Goal: Complete application form: Complete application form

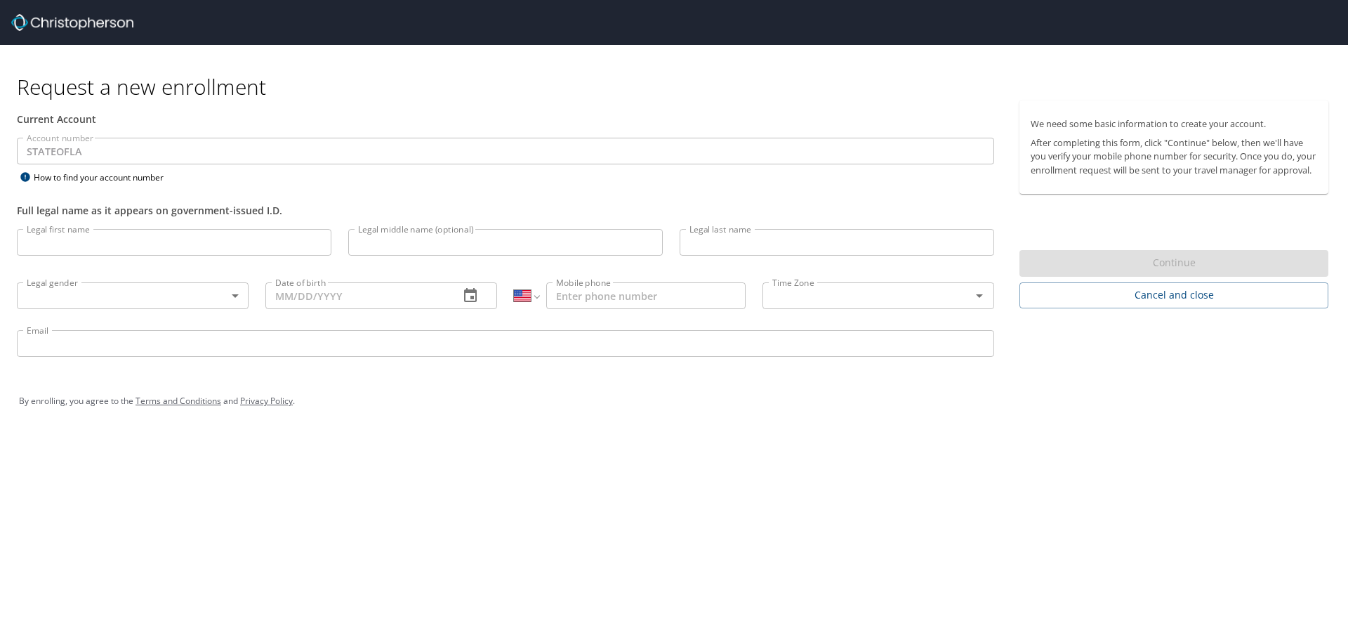
select select "US"
click at [333, 183] on div "Account number STATEOFLA Account number How to find your account number" at bounding box center [505, 162] width 994 height 48
click at [86, 240] on input "Legal first name" at bounding box center [174, 242] width 315 height 27
type input "[PERSON_NAME]"
click at [750, 244] on input "Legal last name" at bounding box center [837, 242] width 315 height 27
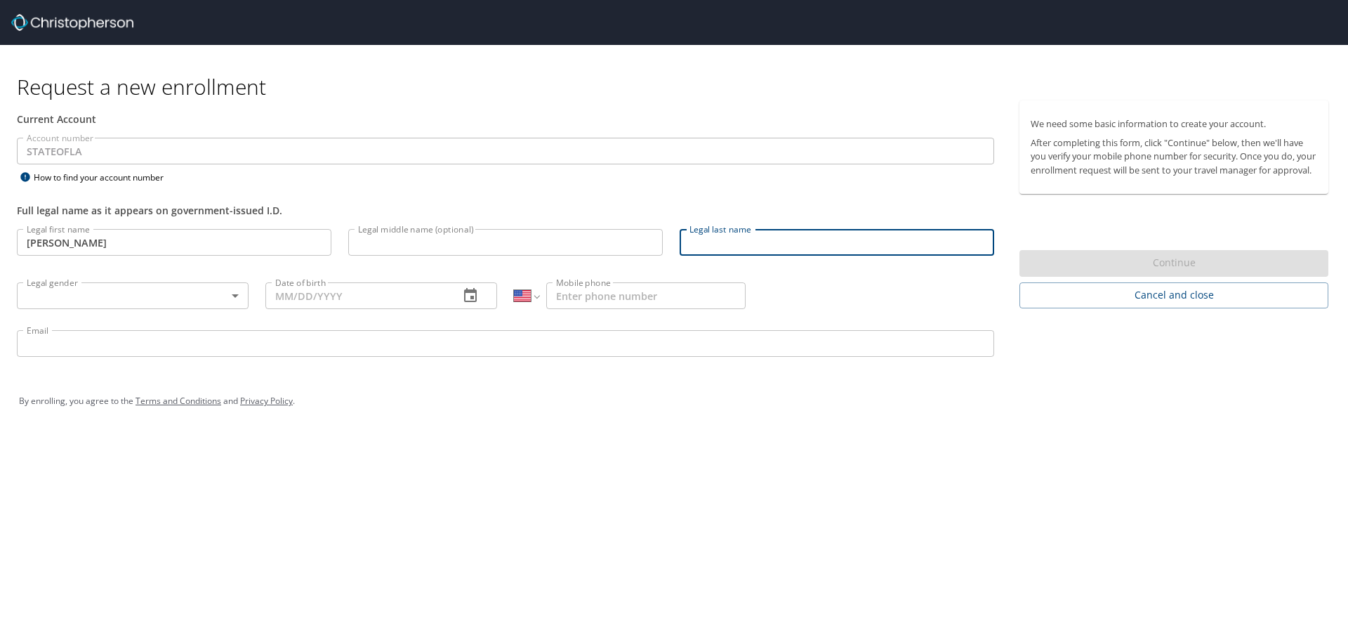
type input "[PERSON_NAME]"
click at [238, 299] on body "Request a new enrollment Current Account Account number STATEOFLA Account numbe…" at bounding box center [674, 320] width 1348 height 640
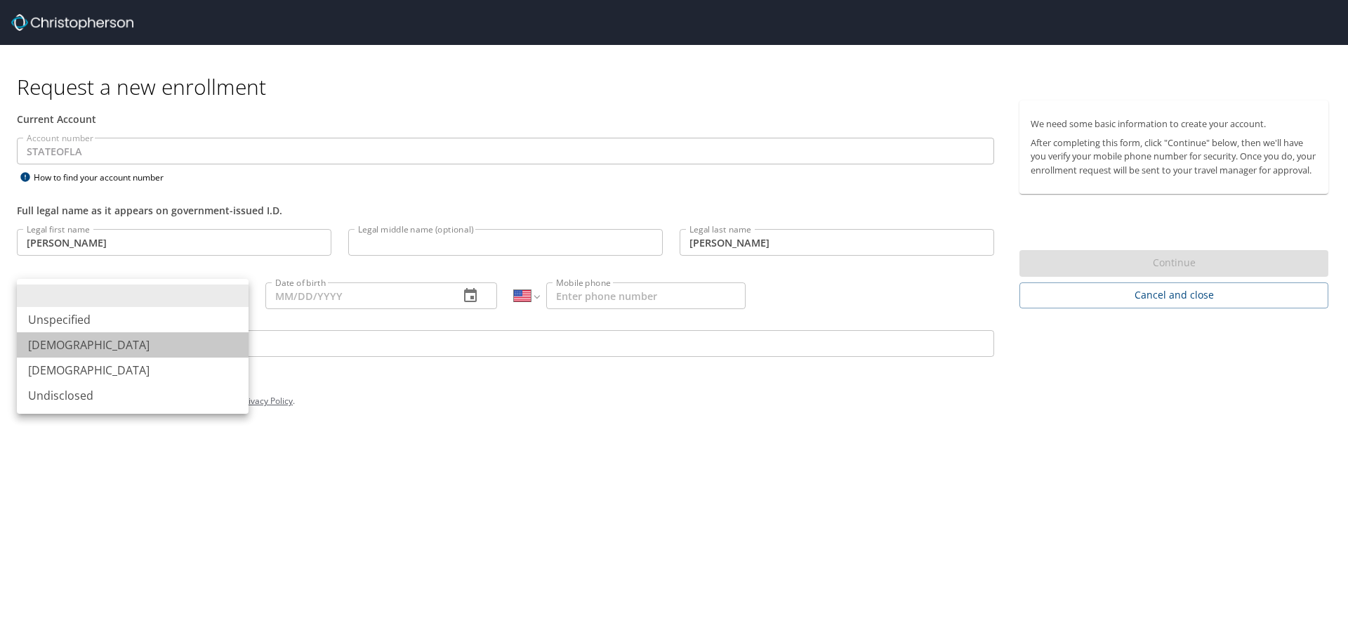
click at [47, 345] on li "[DEMOGRAPHIC_DATA]" at bounding box center [133, 344] width 232 height 25
type input "[DEMOGRAPHIC_DATA]"
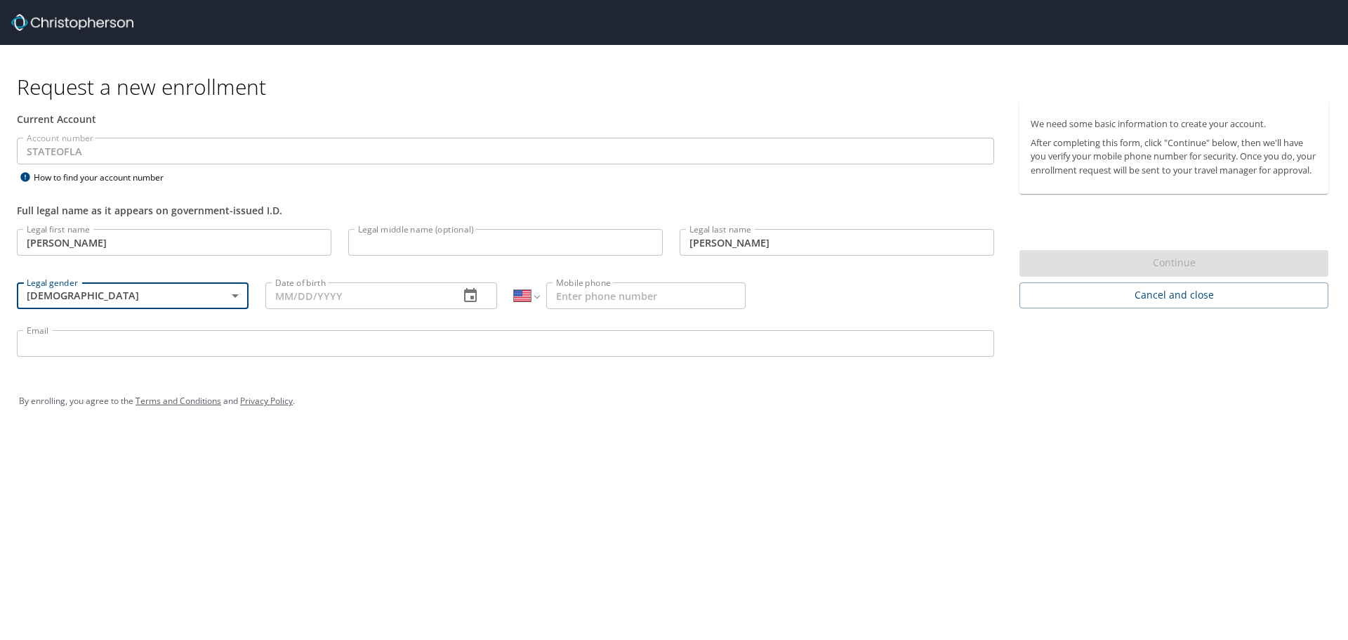
click at [392, 296] on input "Date of birth" at bounding box center [356, 295] width 183 height 27
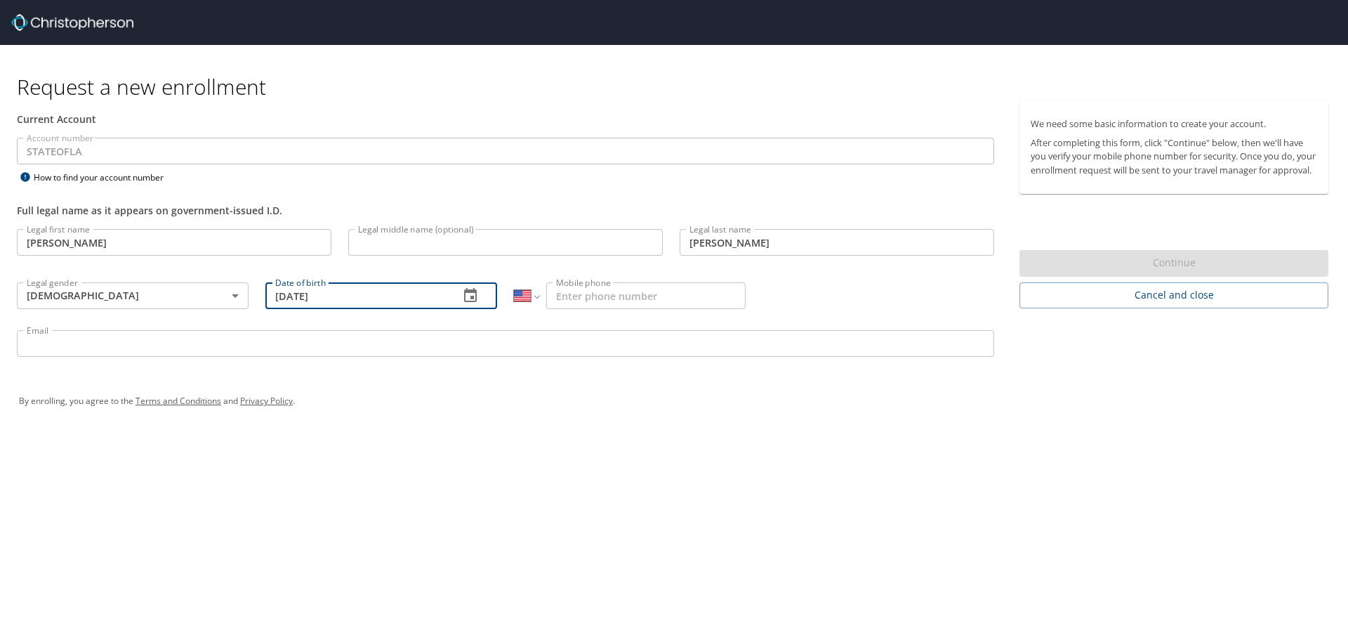
type input "[DATE]"
click at [577, 296] on input "Mobile phone" at bounding box center [645, 295] width 199 height 27
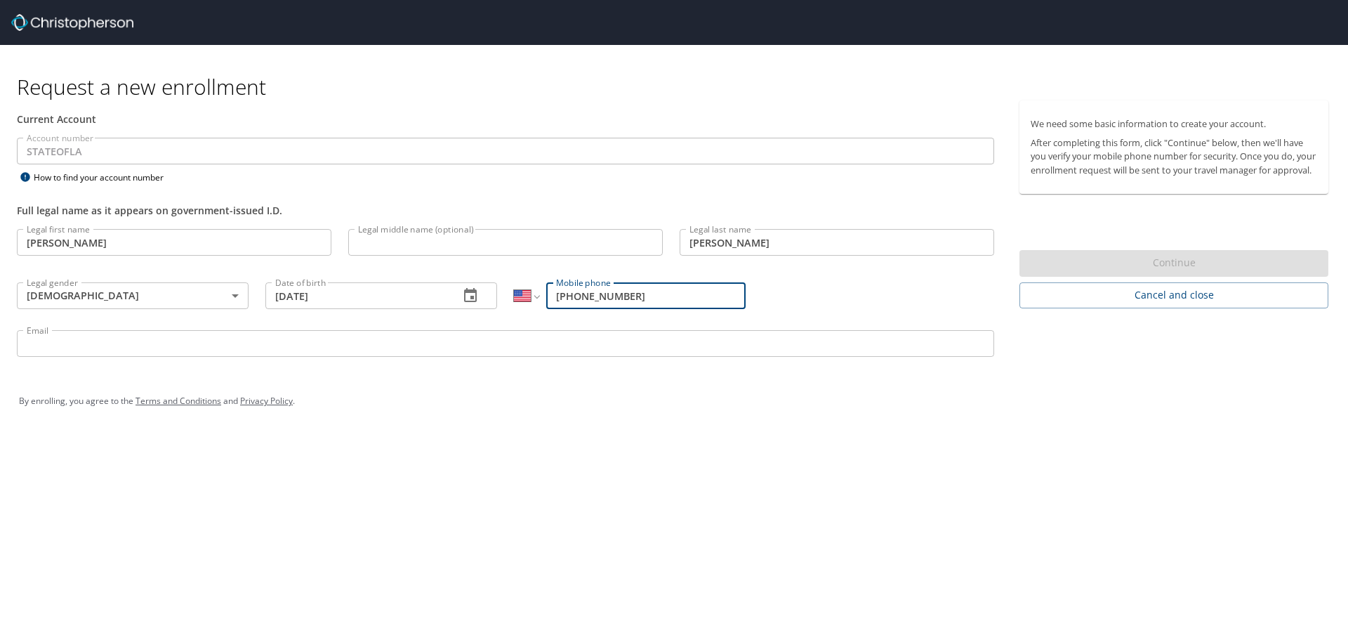
type input "[PHONE_NUMBER]"
click at [77, 343] on input "Email" at bounding box center [505, 343] width 977 height 27
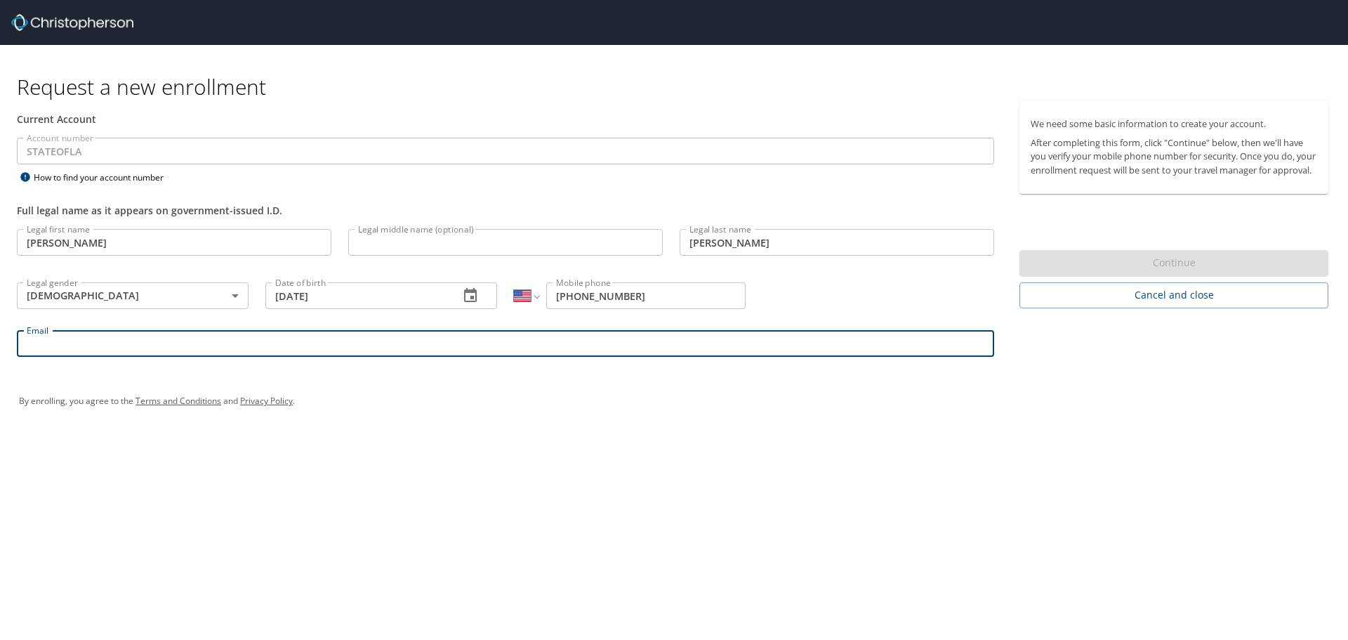
type input "[EMAIL_ADDRESS][DOMAIN_NAME]"
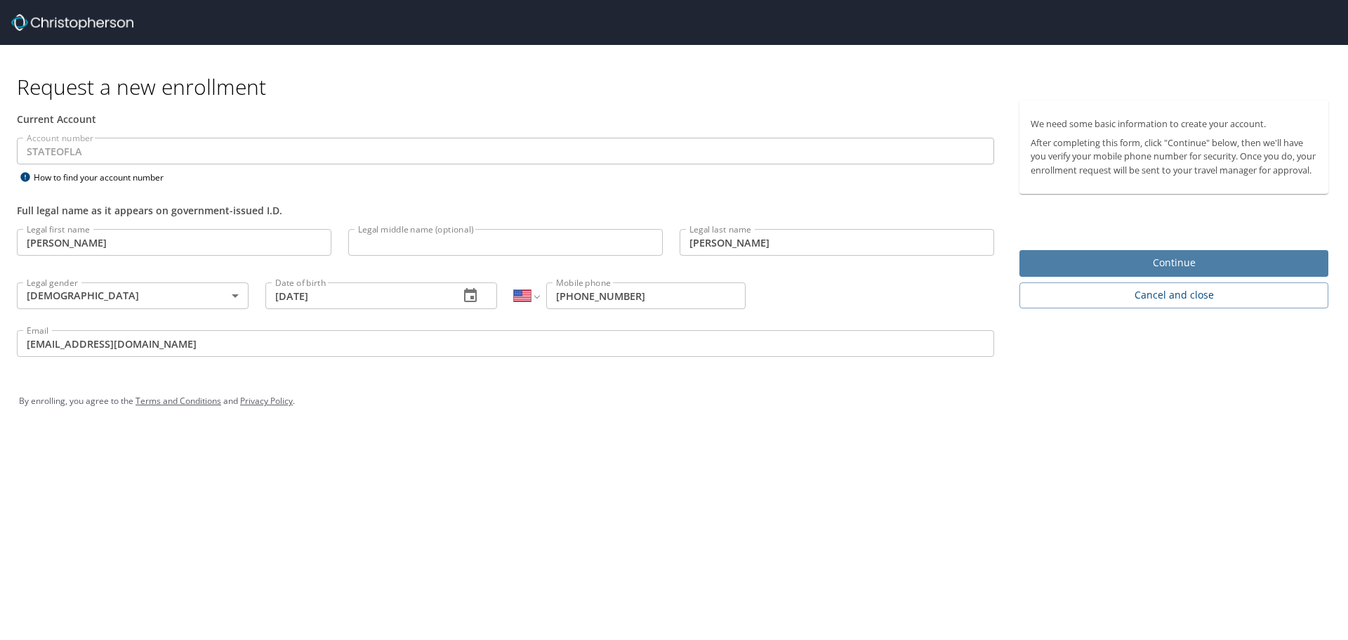
click at [1155, 272] on span "Continue" at bounding box center [1174, 263] width 286 height 18
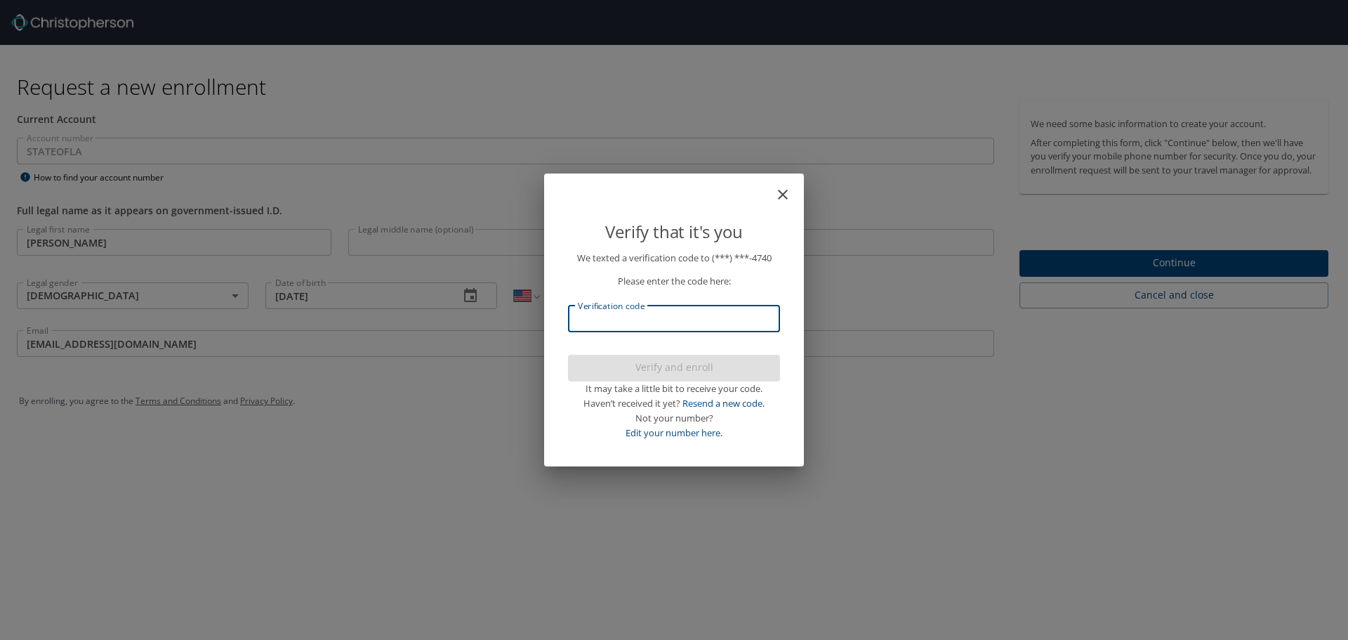
click at [609, 323] on input "Verification code" at bounding box center [674, 318] width 212 height 27
type input "469942"
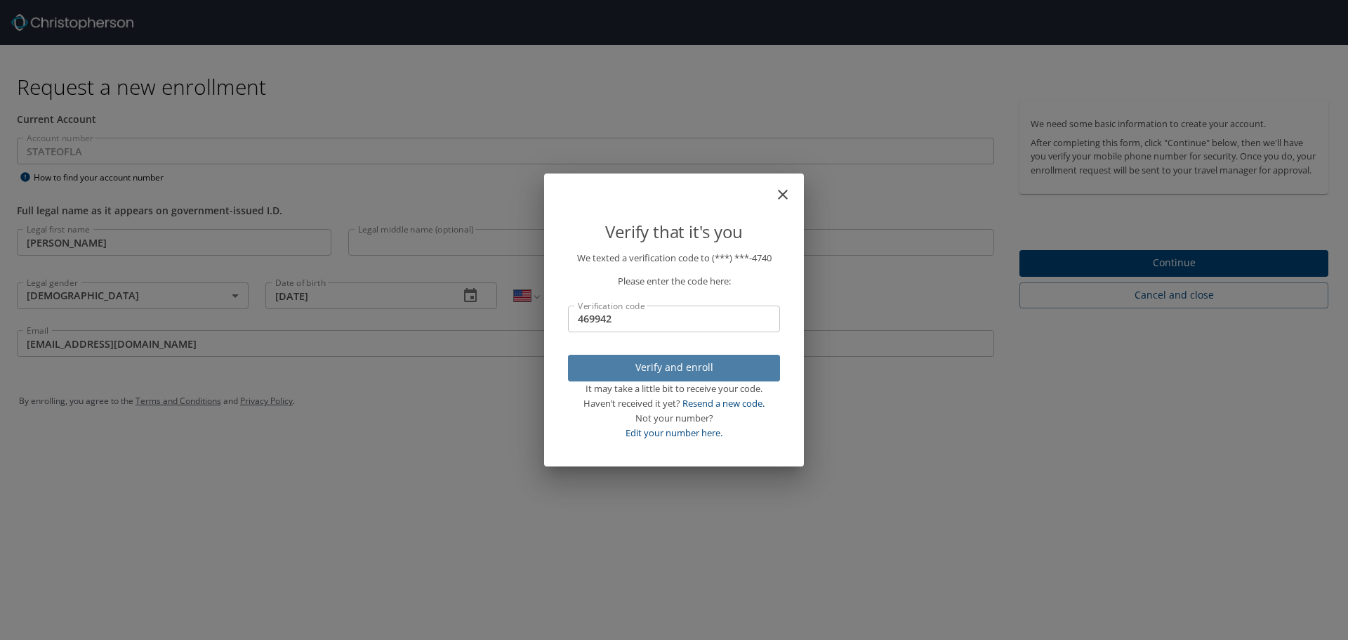
click at [644, 362] on span "Verify and enroll" at bounding box center [674, 368] width 190 height 18
click at [1166, 273] on div "Verify that it's you We texted a verification code to (***) ***- 4740 Please en…" at bounding box center [674, 320] width 1348 height 640
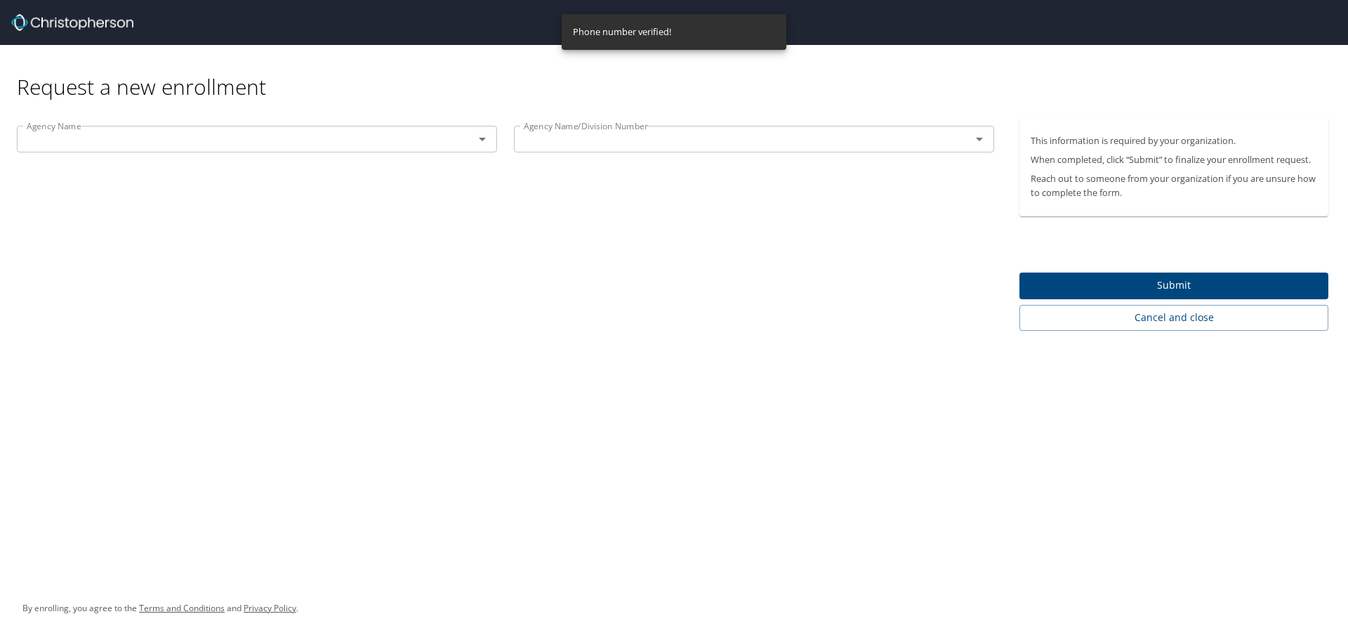
click at [483, 142] on icon "Open" at bounding box center [482, 139] width 17 height 17
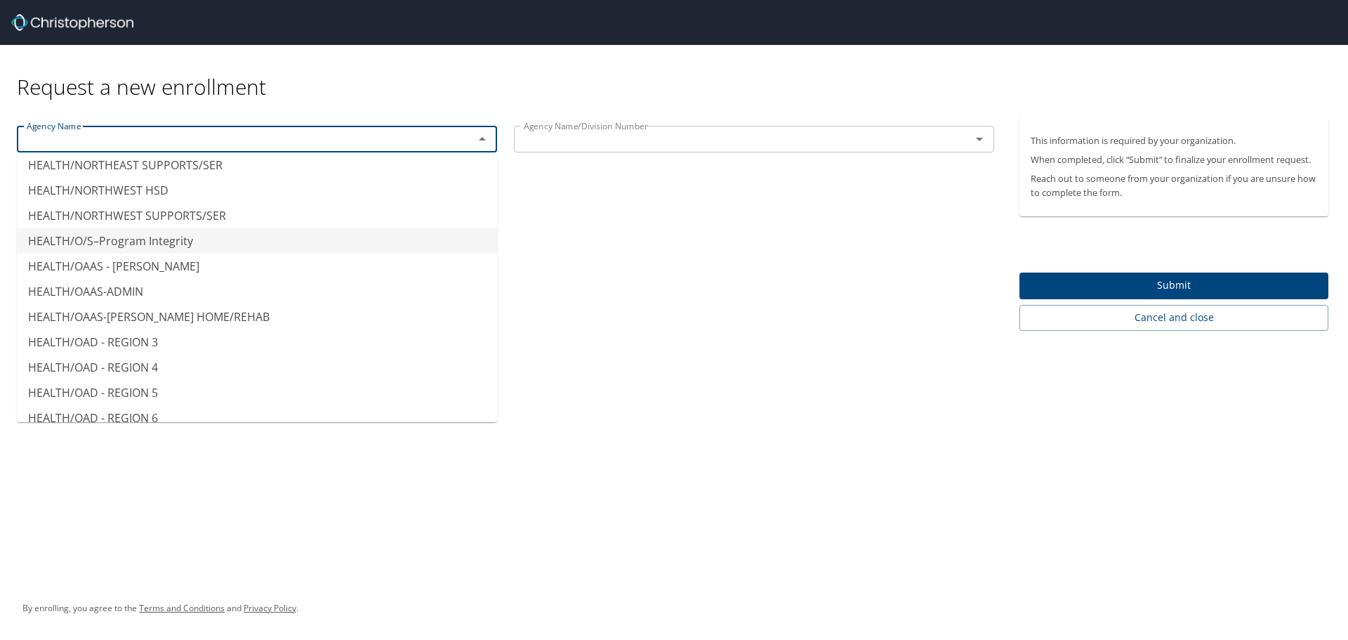
scroll to position [3581, 0]
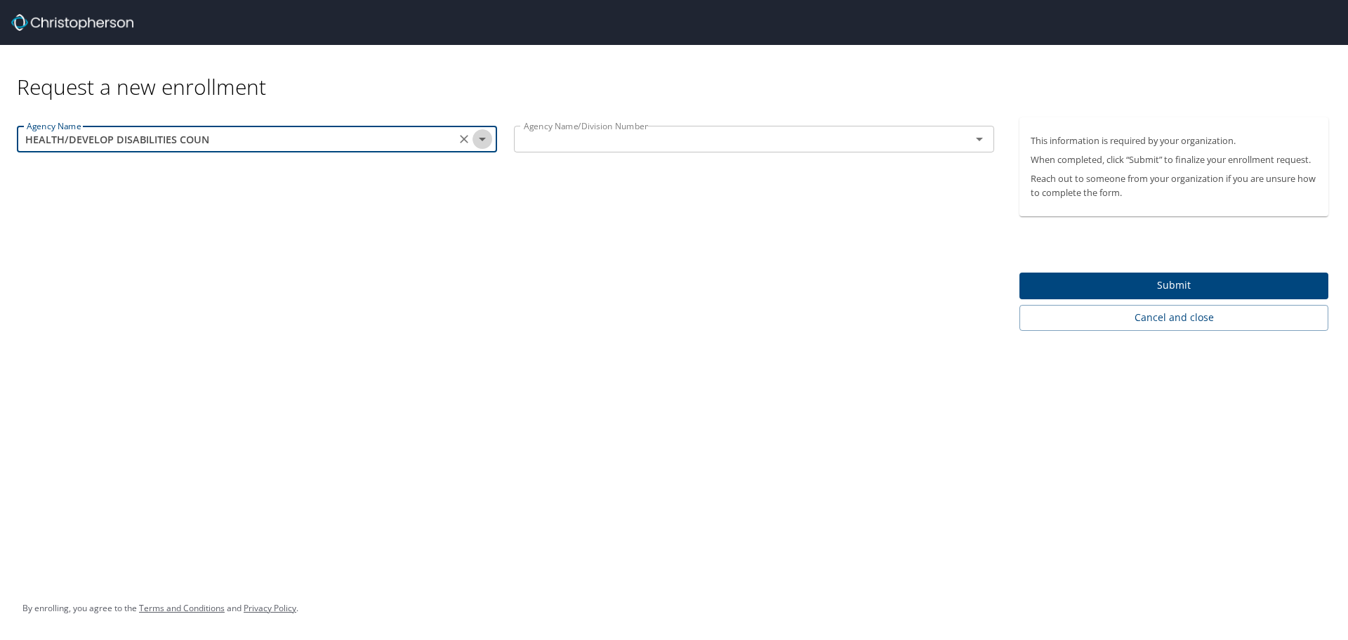
click at [483, 135] on icon "Open" at bounding box center [482, 139] width 17 height 17
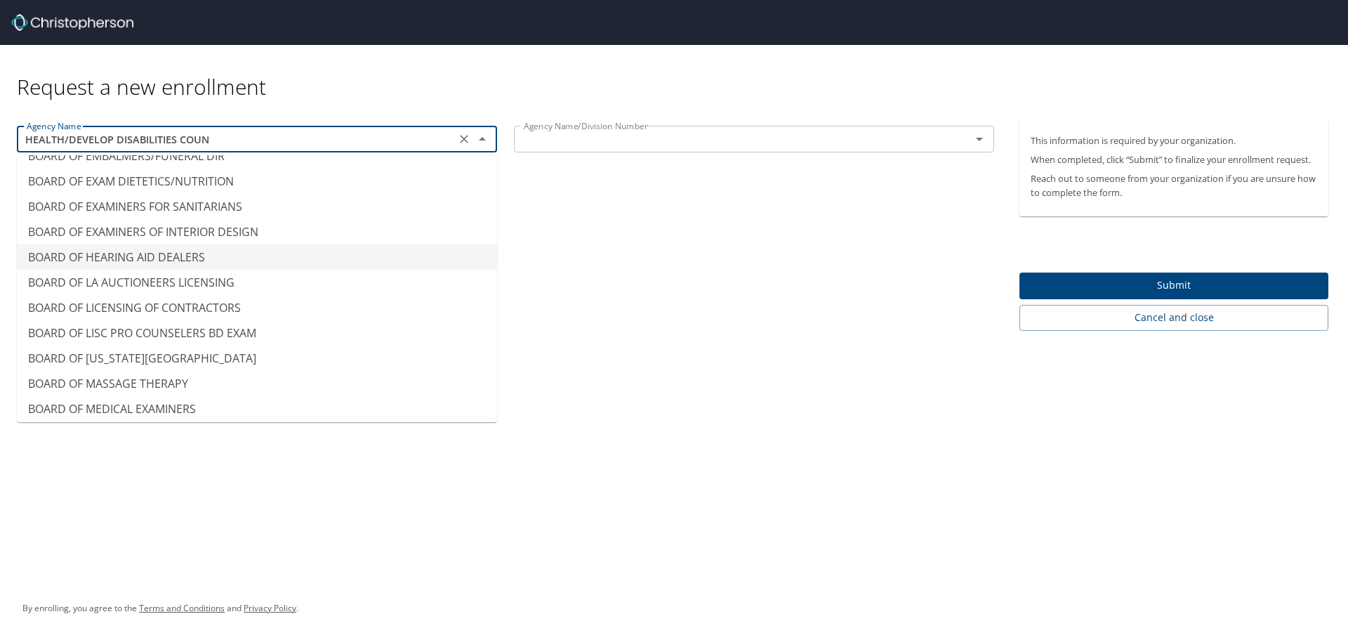
scroll to position [421, 0]
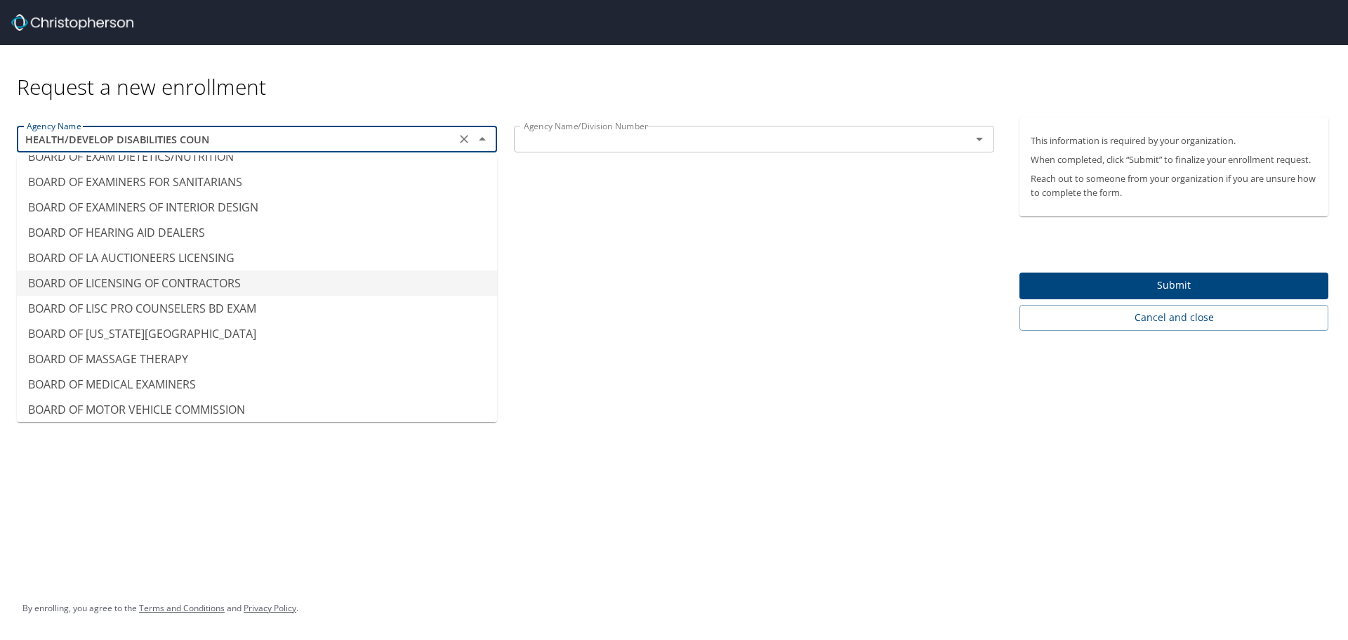
click at [103, 285] on li "BOARD OF LICENSING OF CONTRACTORS" at bounding box center [257, 282] width 480 height 25
type input "BOARD OF LICENSING OF CONTRACTORS"
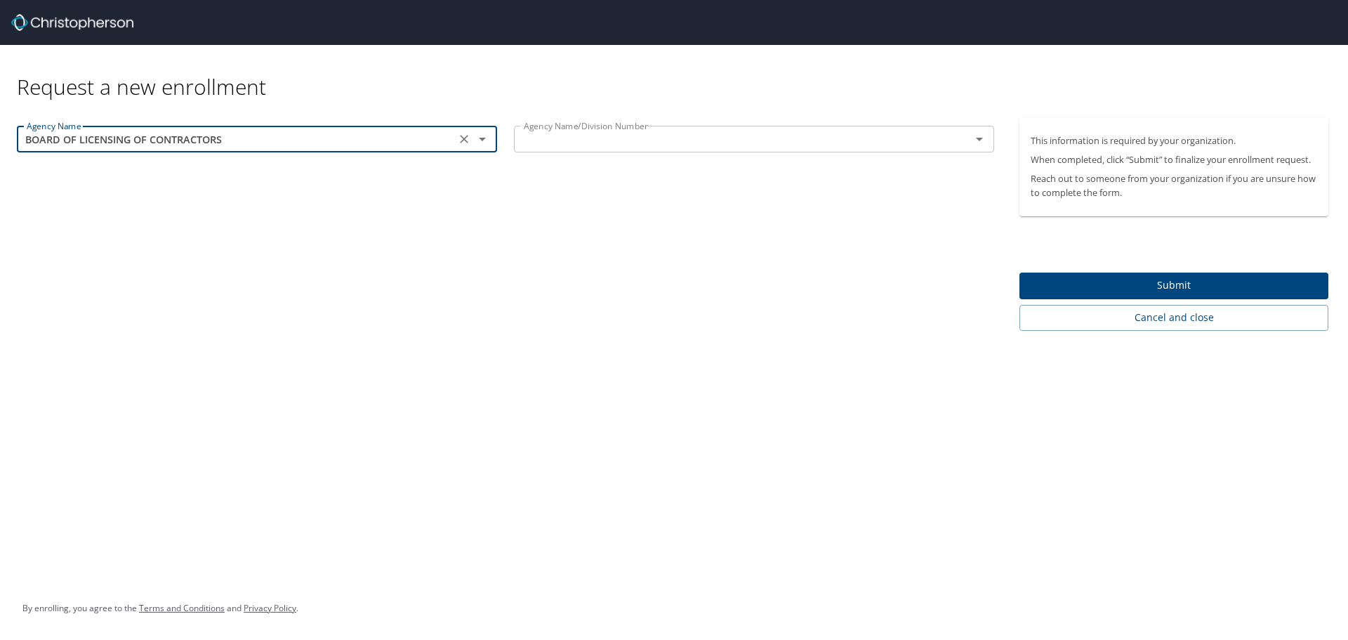
click at [980, 138] on icon "Open" at bounding box center [979, 140] width 7 height 4
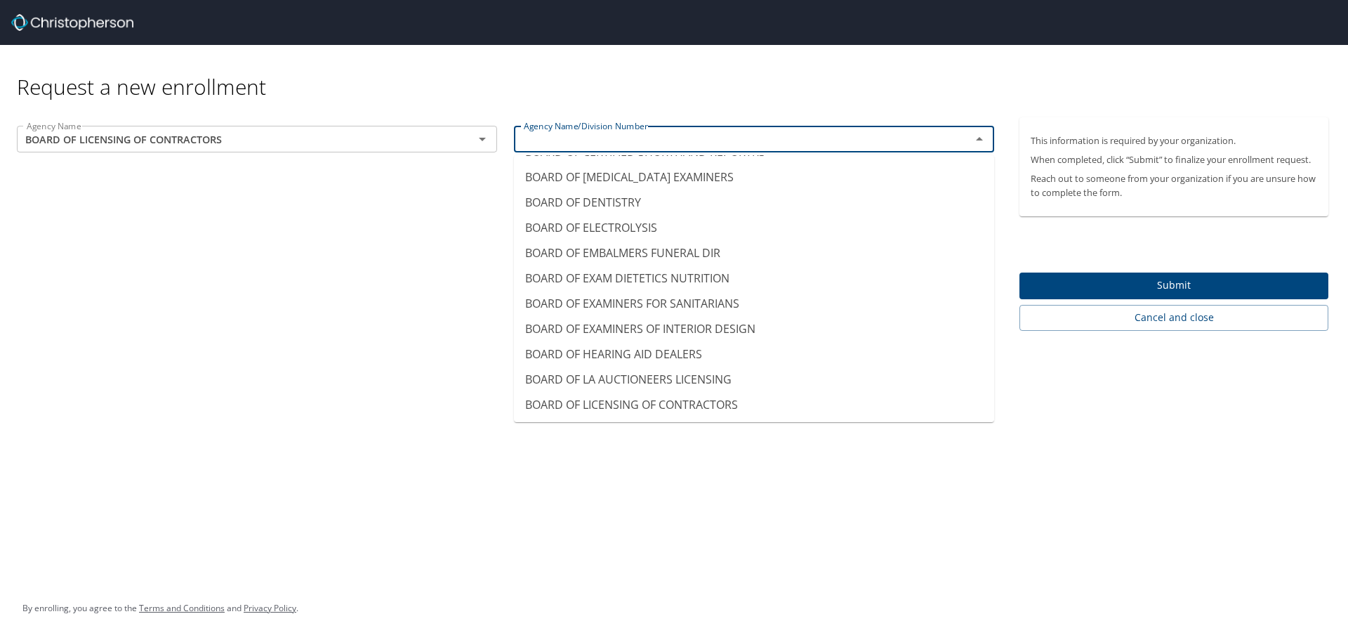
scroll to position [351, 0]
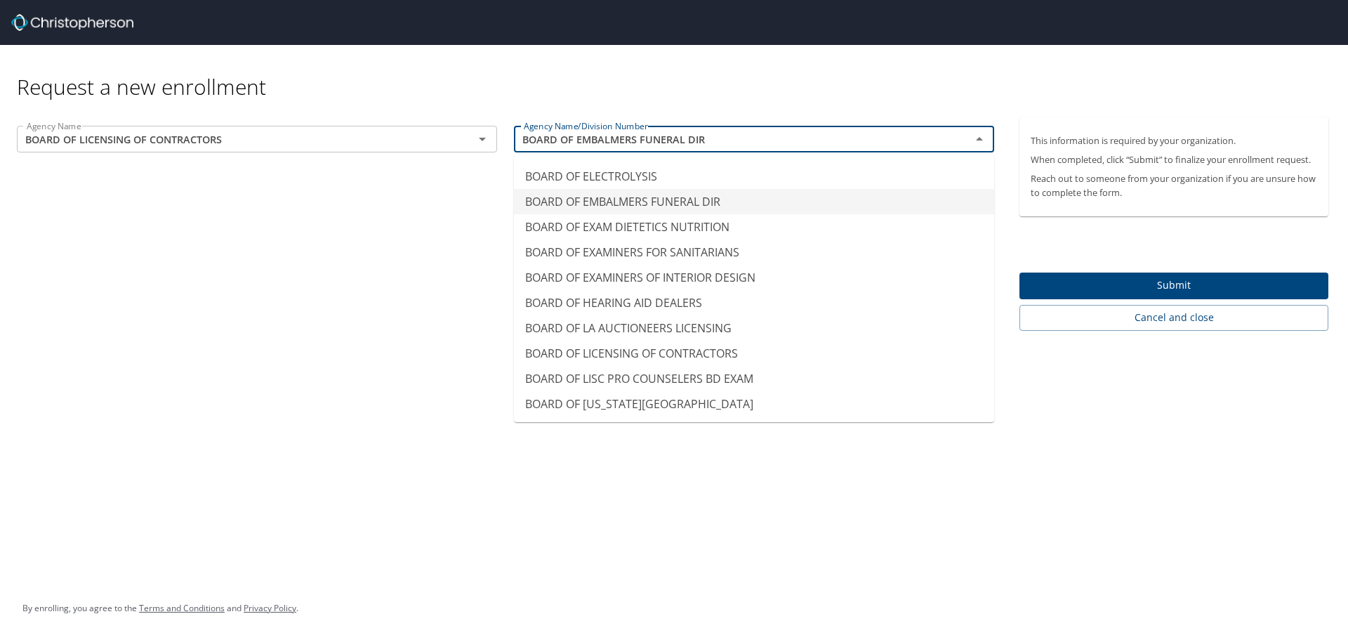
click at [171, 216] on div "Agency Name BOARD OF LICENSING OF CONTRACTORS Agency Name Agency Name/Division …" at bounding box center [505, 223] width 1011 height 213
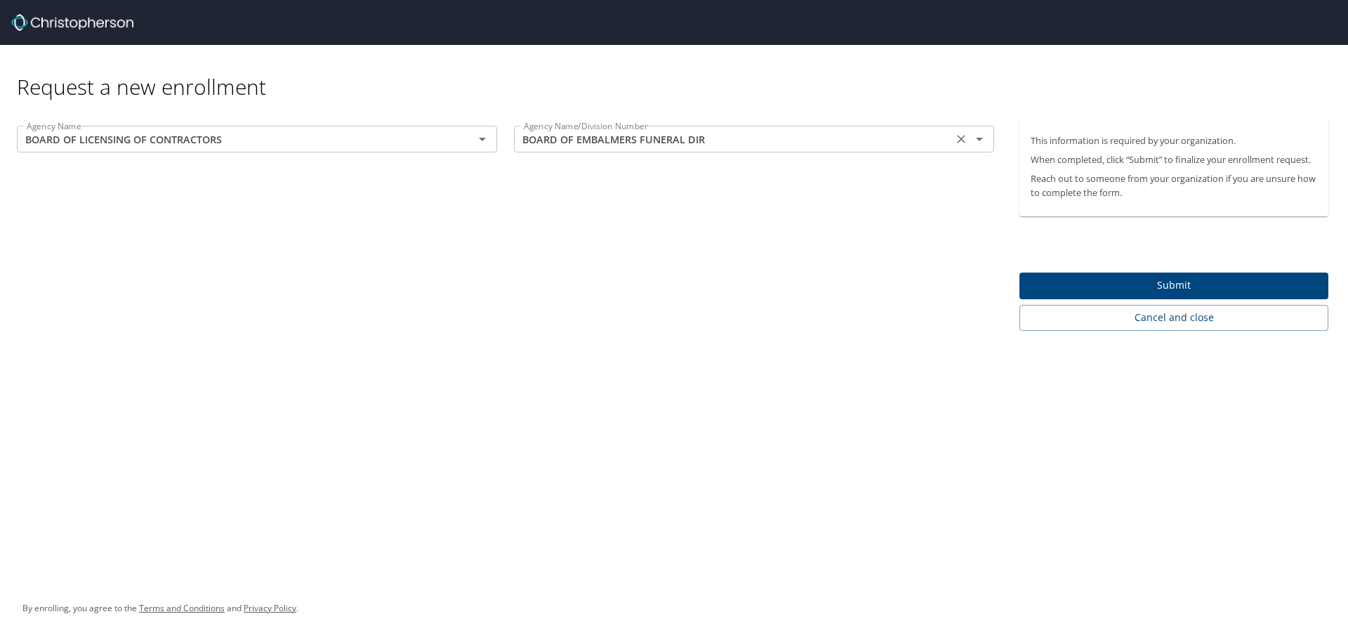
click at [981, 140] on icon "Open" at bounding box center [979, 139] width 17 height 17
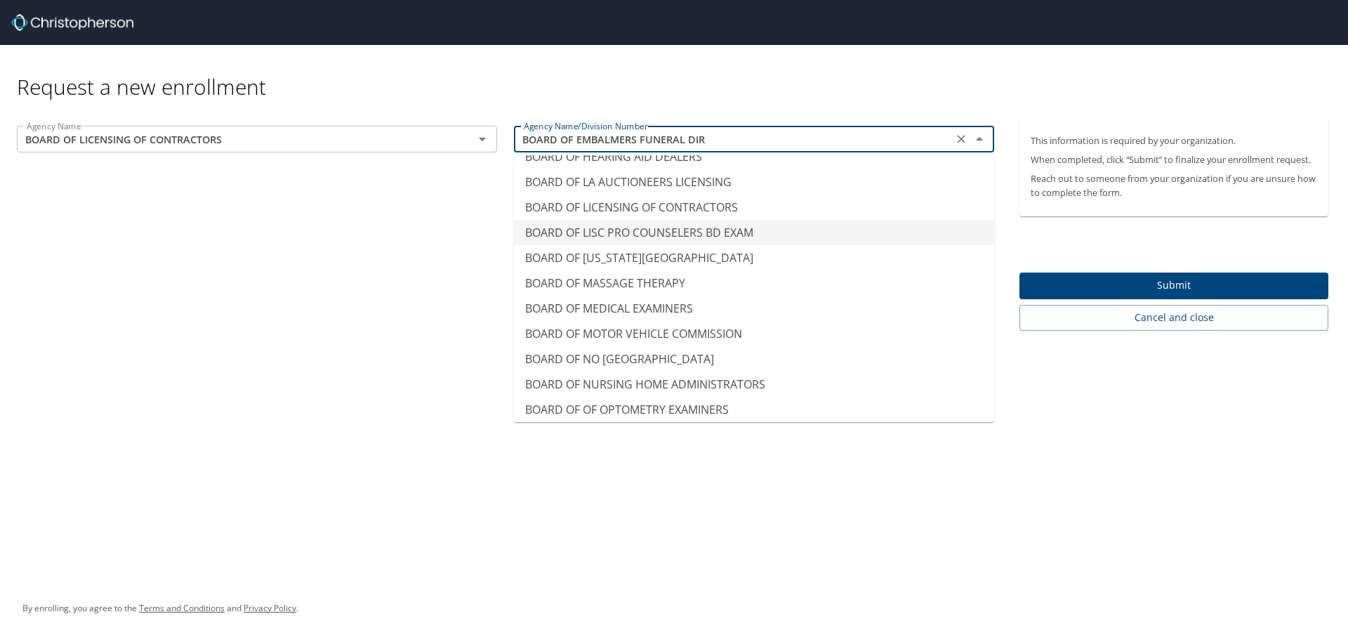
scroll to position [427, 0]
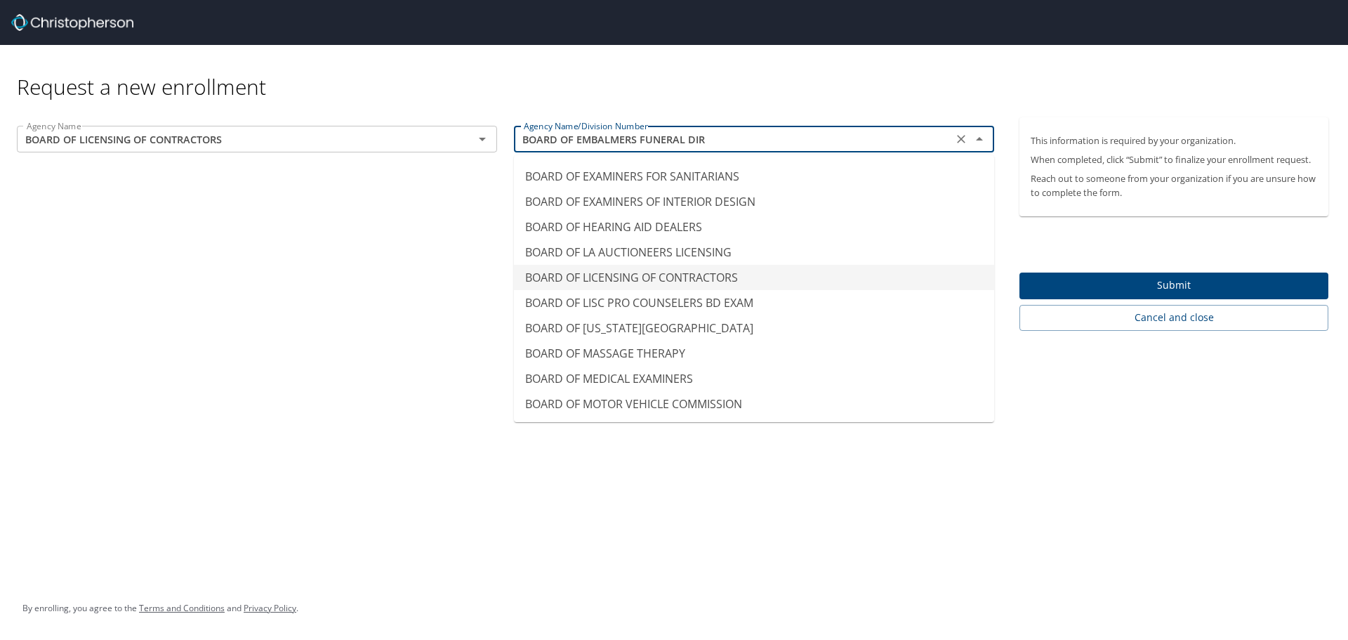
click at [604, 275] on li "BOARD OF LICENSING OF CONTRACTORS" at bounding box center [754, 277] width 480 height 25
type input "BOARD OF LICENSING OF CONTRACTORS"
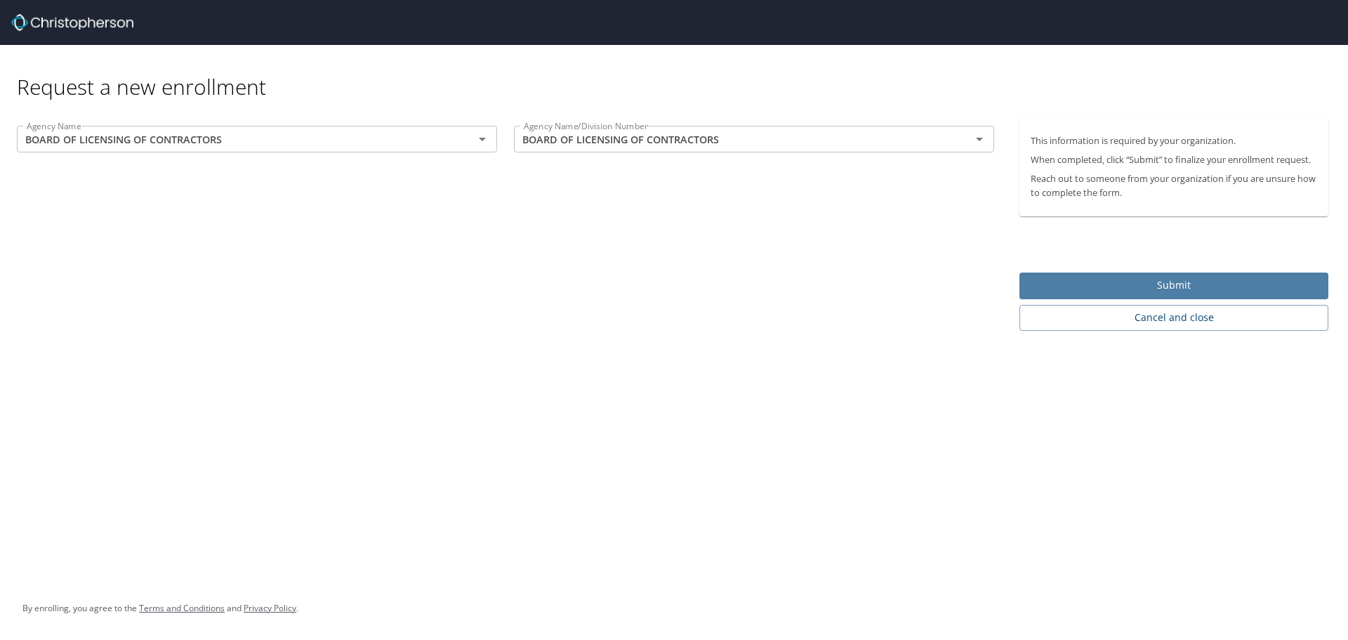
click at [1155, 286] on span "Submit" at bounding box center [1174, 286] width 286 height 18
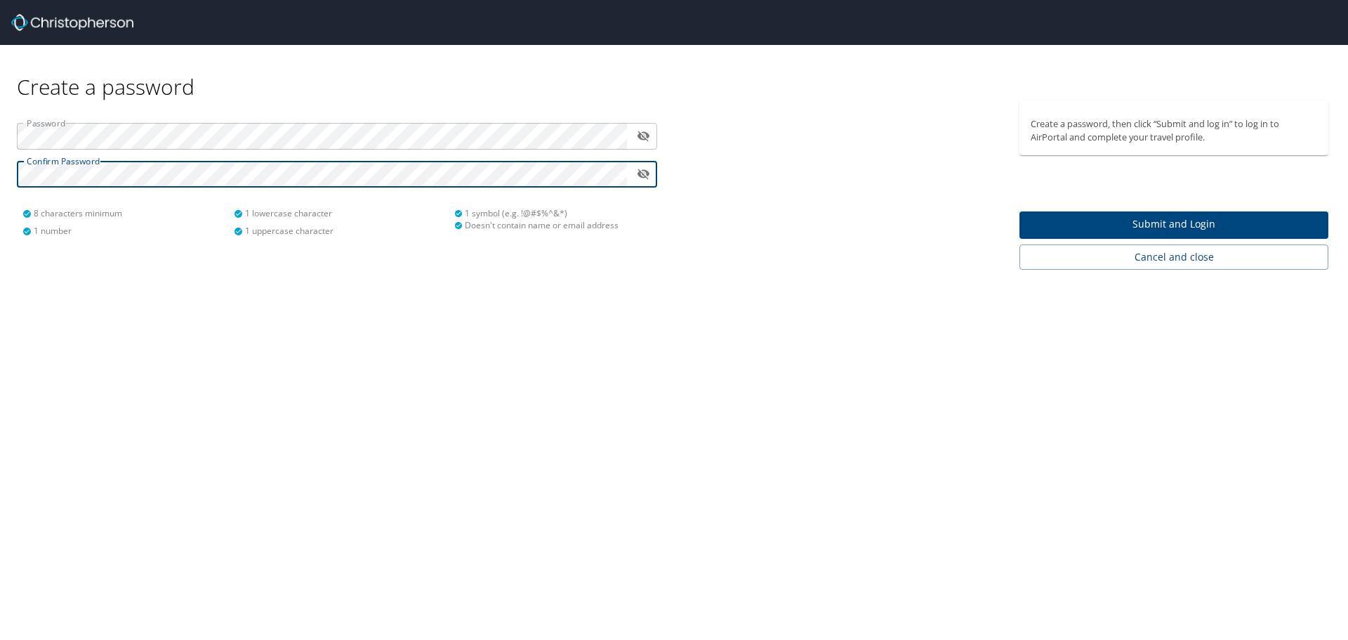
click at [1179, 224] on span "Submit and Login" at bounding box center [1174, 225] width 286 height 18
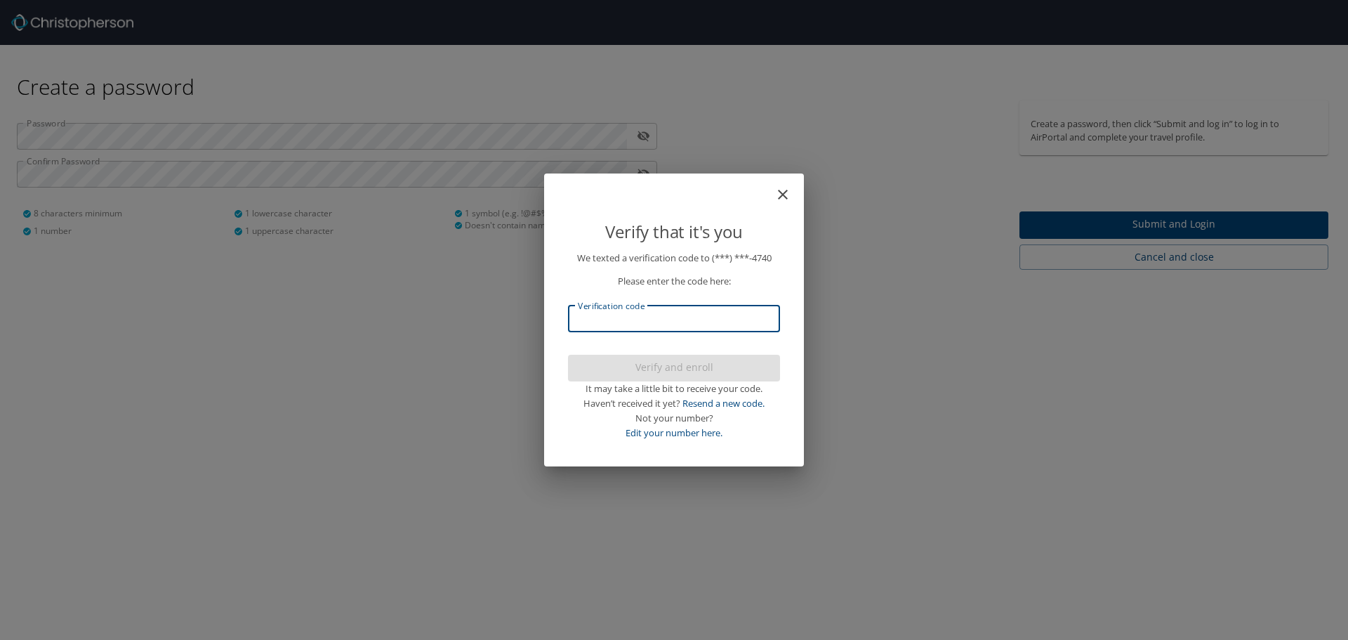
click at [579, 318] on input "Verification code" at bounding box center [674, 318] width 212 height 27
type input "573446"
click at [647, 368] on span "Verify and enroll" at bounding box center [674, 368] width 190 height 18
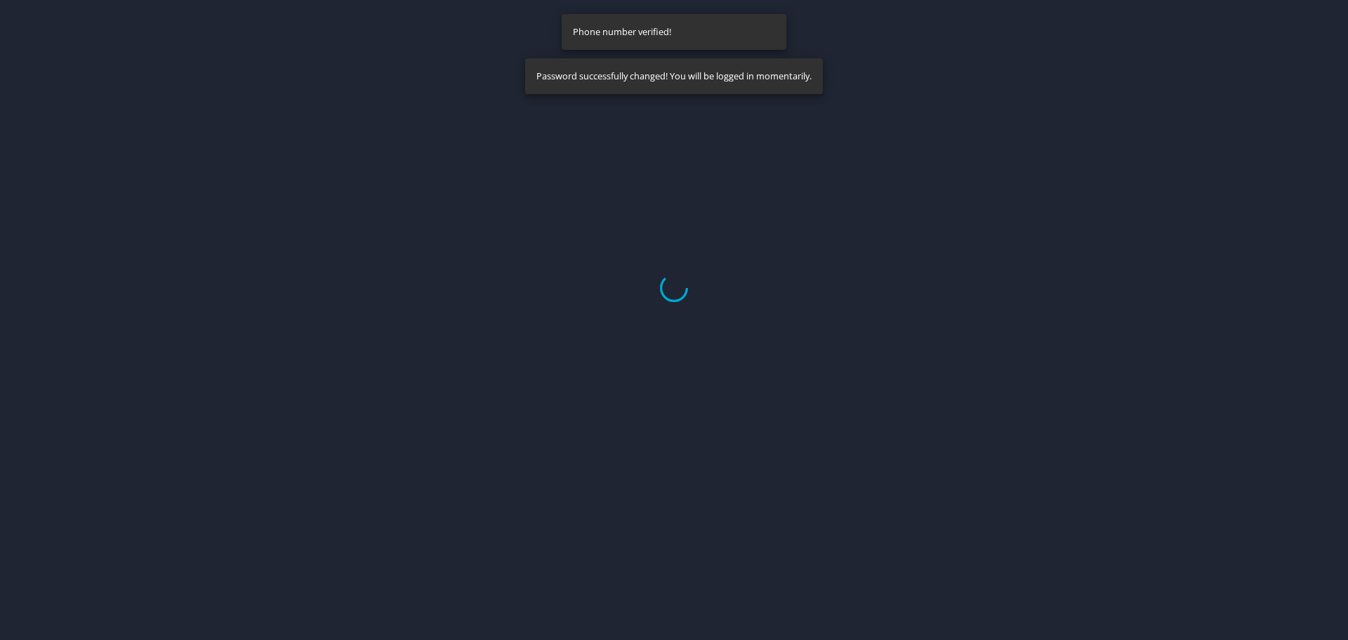
select select "US"
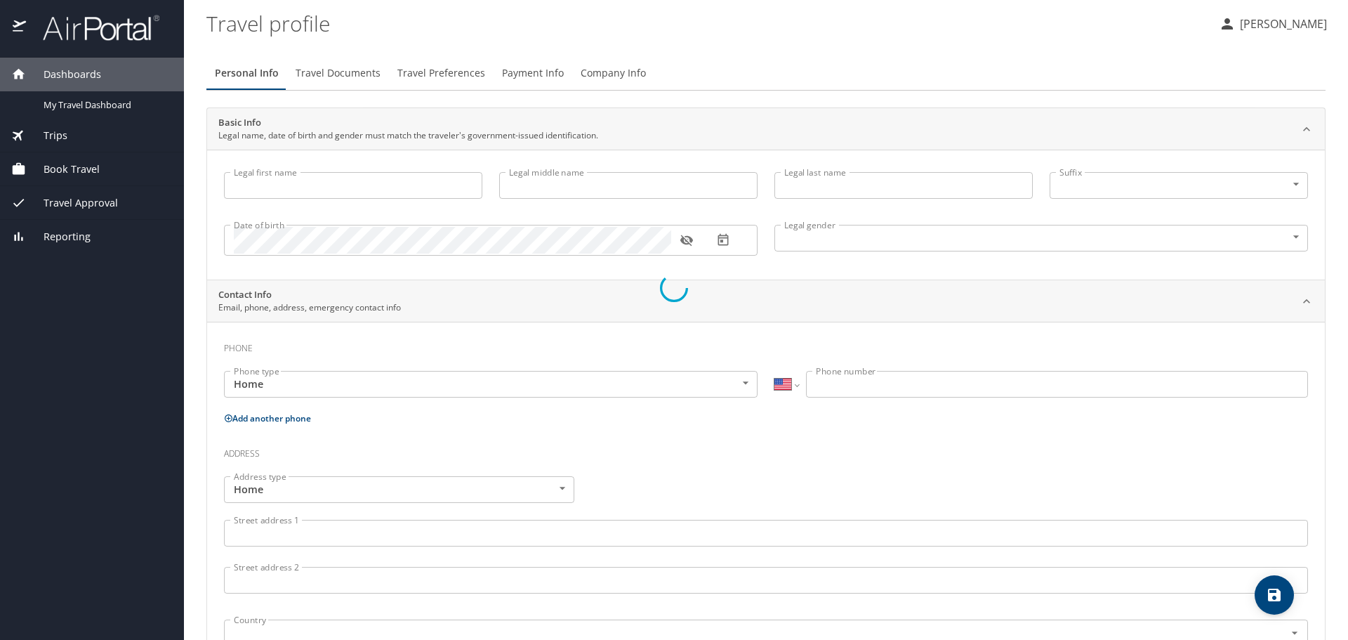
type input "[PERSON_NAME]"
type input "[DEMOGRAPHIC_DATA]"
select select "US"
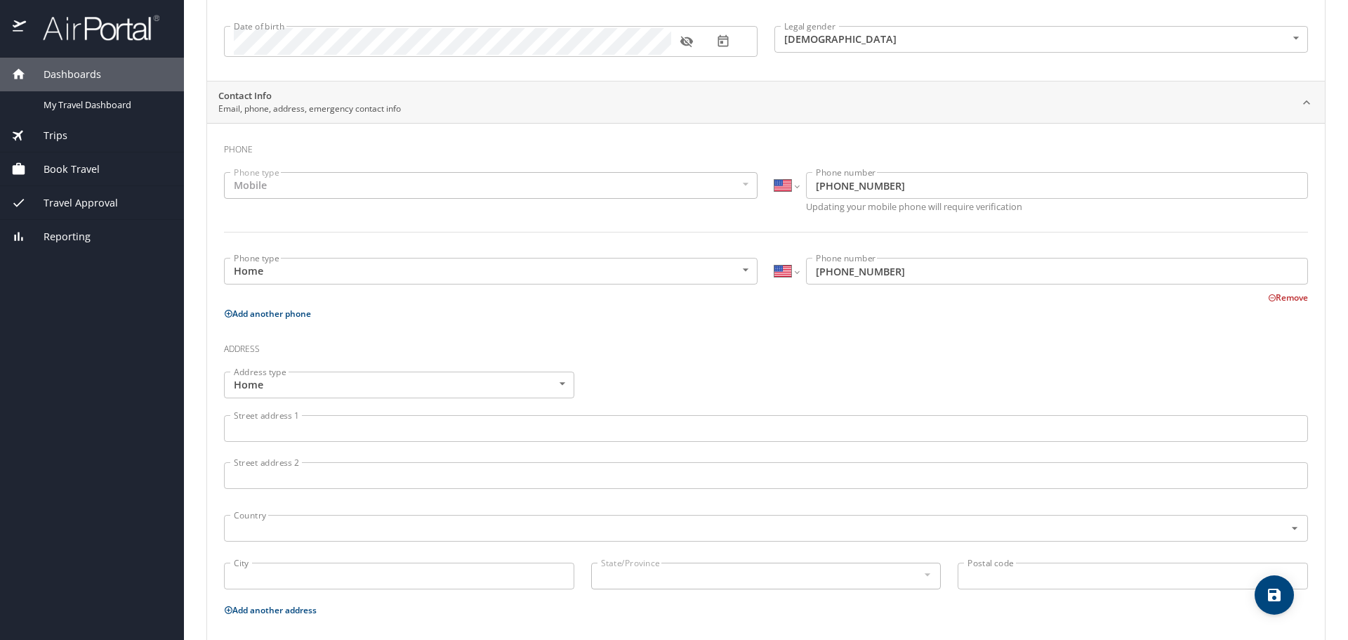
scroll to position [211, 0]
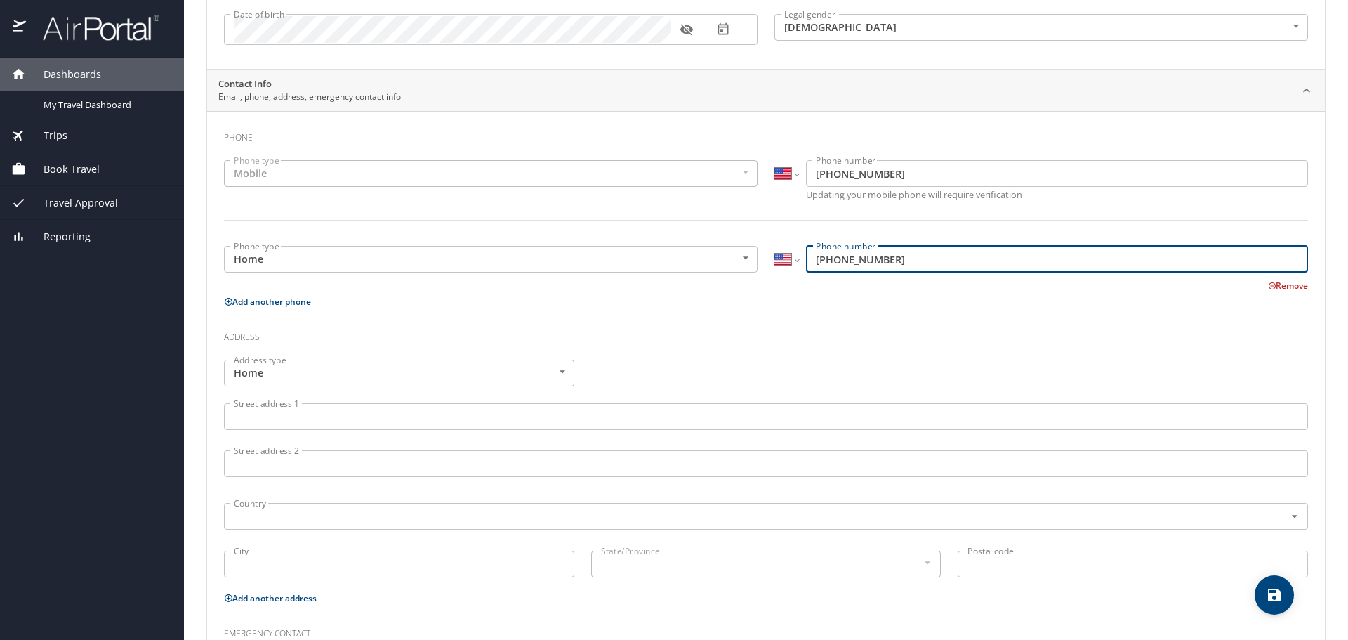
click at [885, 260] on input "[PHONE_NUMBER]" at bounding box center [1057, 259] width 502 height 27
type input "2"
type input "(225) 678-3854"
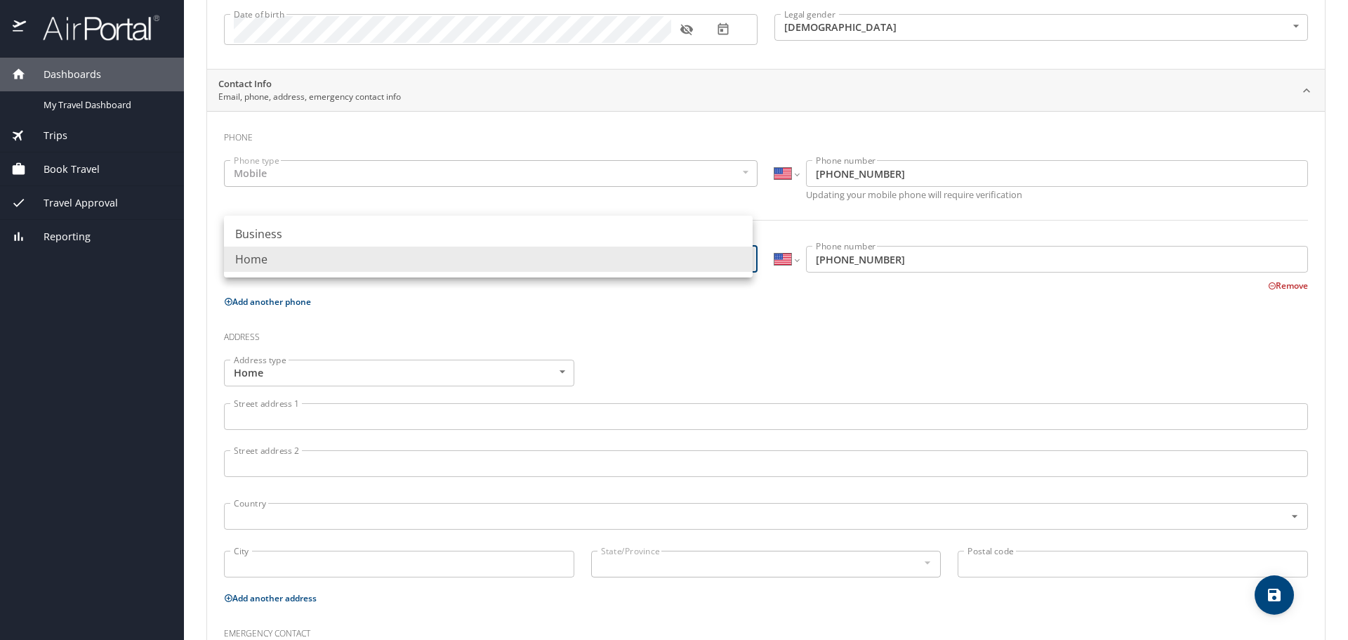
click at [738, 255] on body "Dashboards My Travel Dashboard Trips Current / Future Trips Past Trips Trips Mi…" at bounding box center [674, 320] width 1348 height 640
click at [627, 232] on li "Business" at bounding box center [488, 233] width 529 height 25
type input "Business"
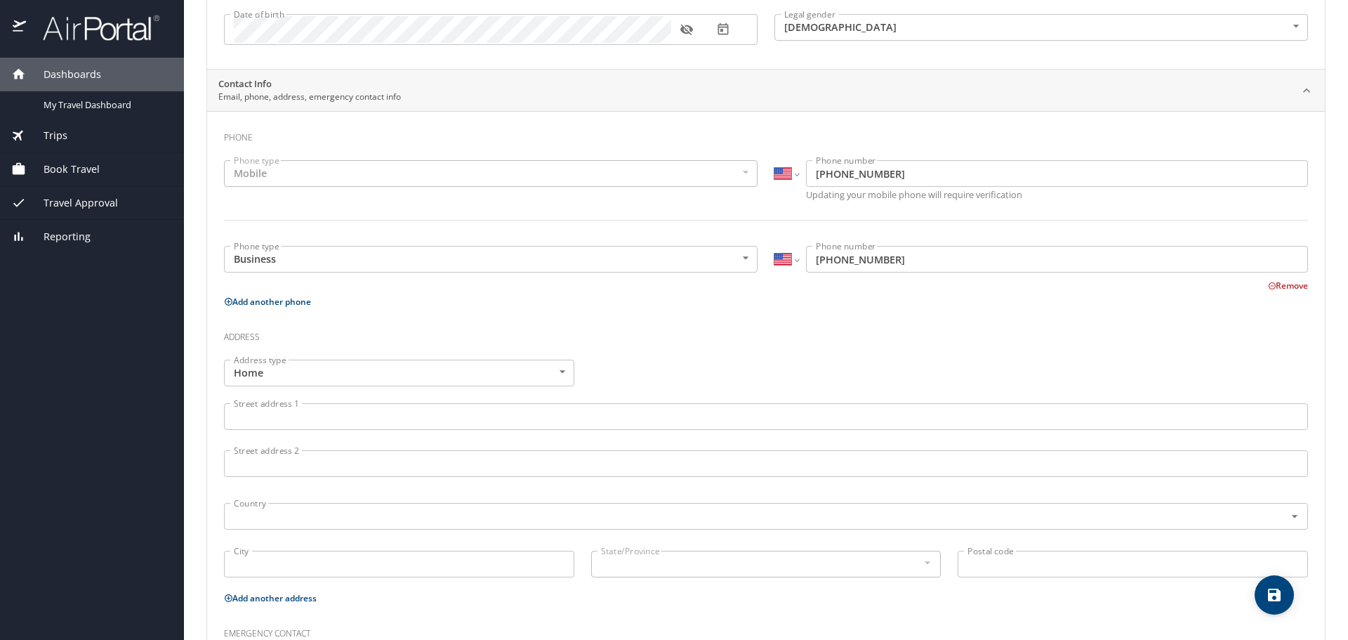
click at [592, 303] on p "Add another phone" at bounding box center [766, 302] width 1084 height 18
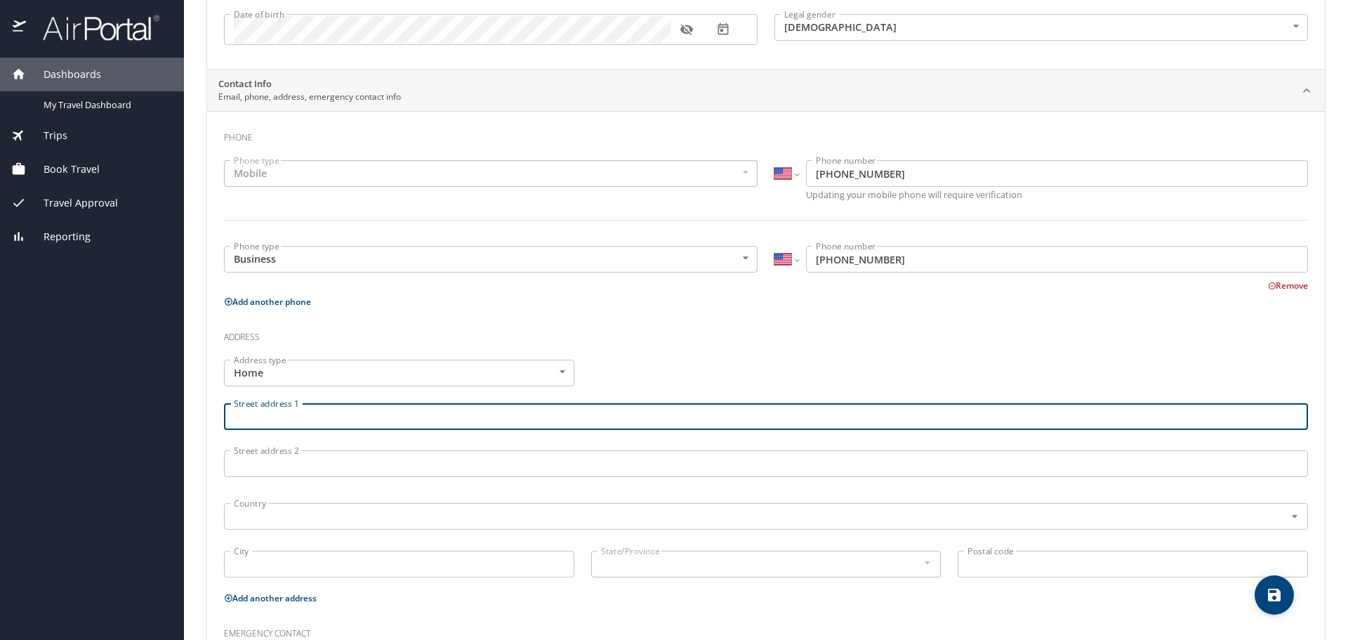
click at [310, 416] on input "Street address 1" at bounding box center [766, 416] width 1084 height 27
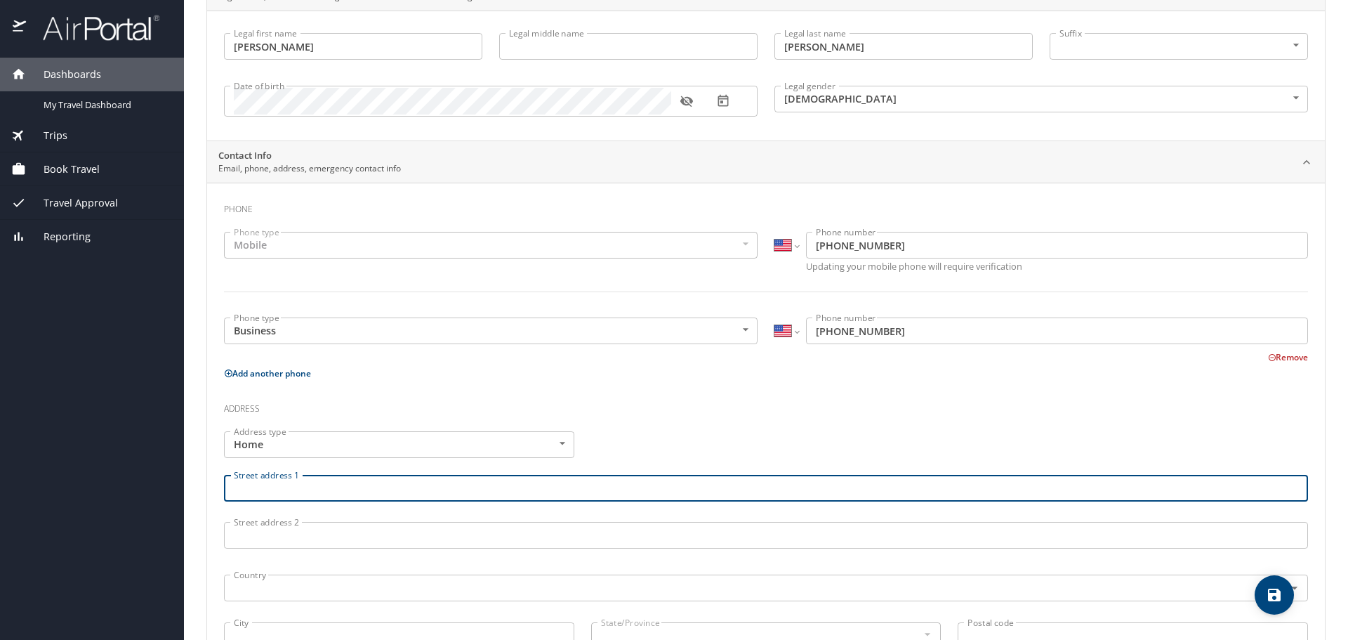
scroll to position [140, 0]
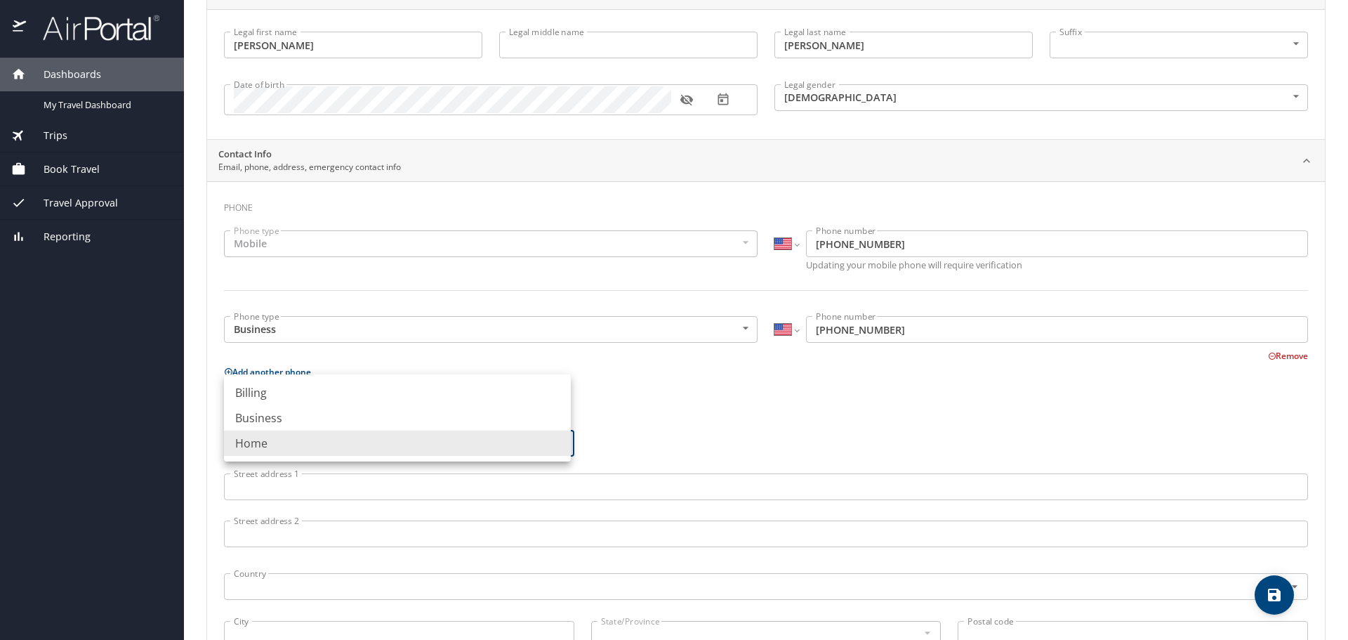
click at [559, 442] on body "Dashboards My Travel Dashboard Trips Current / Future Trips Past Trips Trips Mi…" at bounding box center [674, 320] width 1348 height 640
click at [258, 406] on li "Business" at bounding box center [397, 417] width 347 height 25
type input "Business"
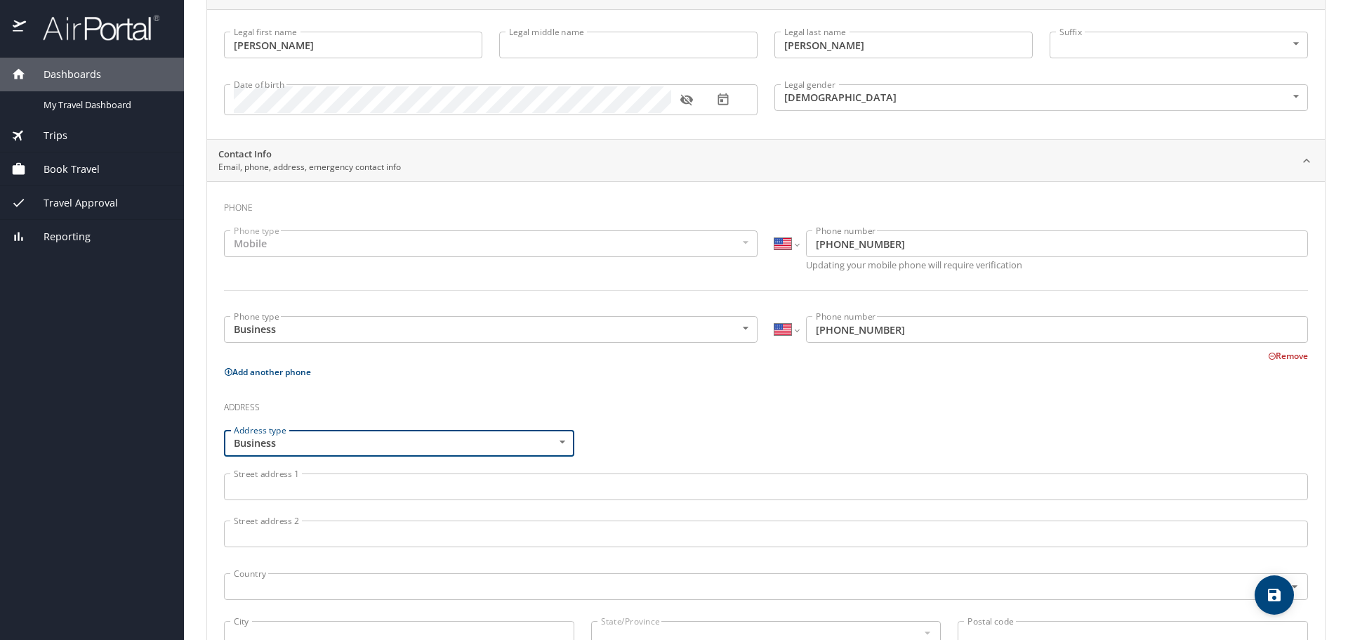
click at [263, 490] on input "Street address 1" at bounding box center [766, 486] width 1084 height 27
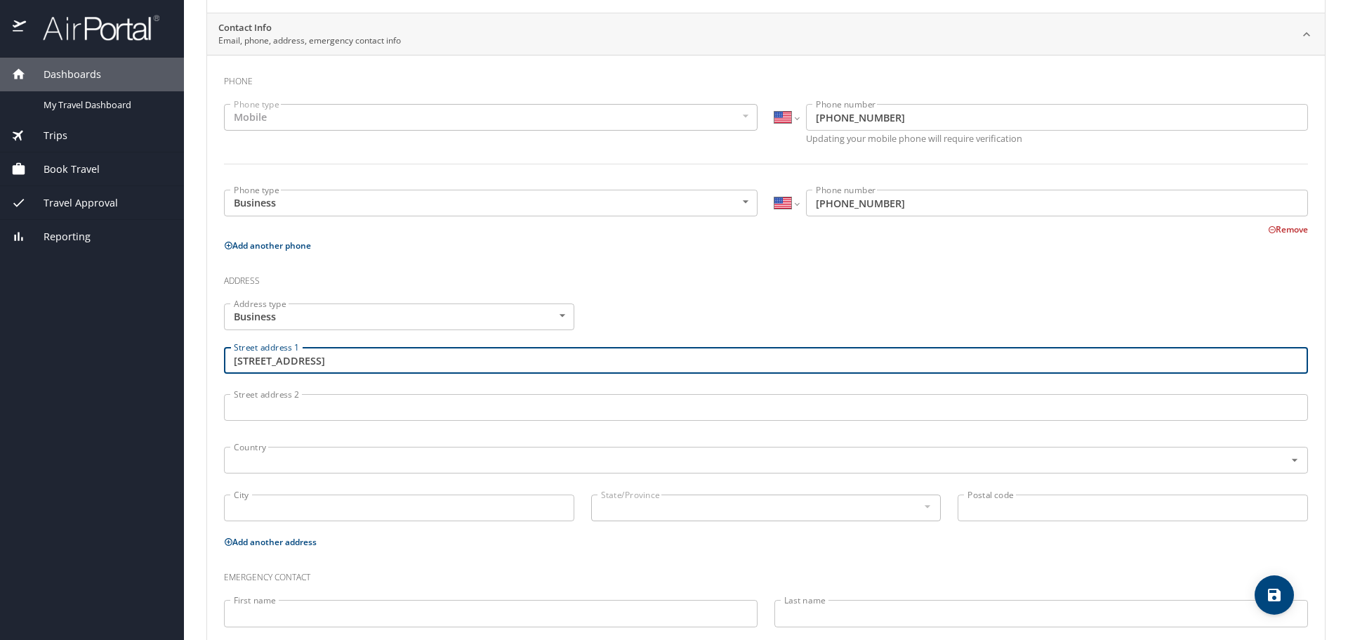
scroll to position [281, 0]
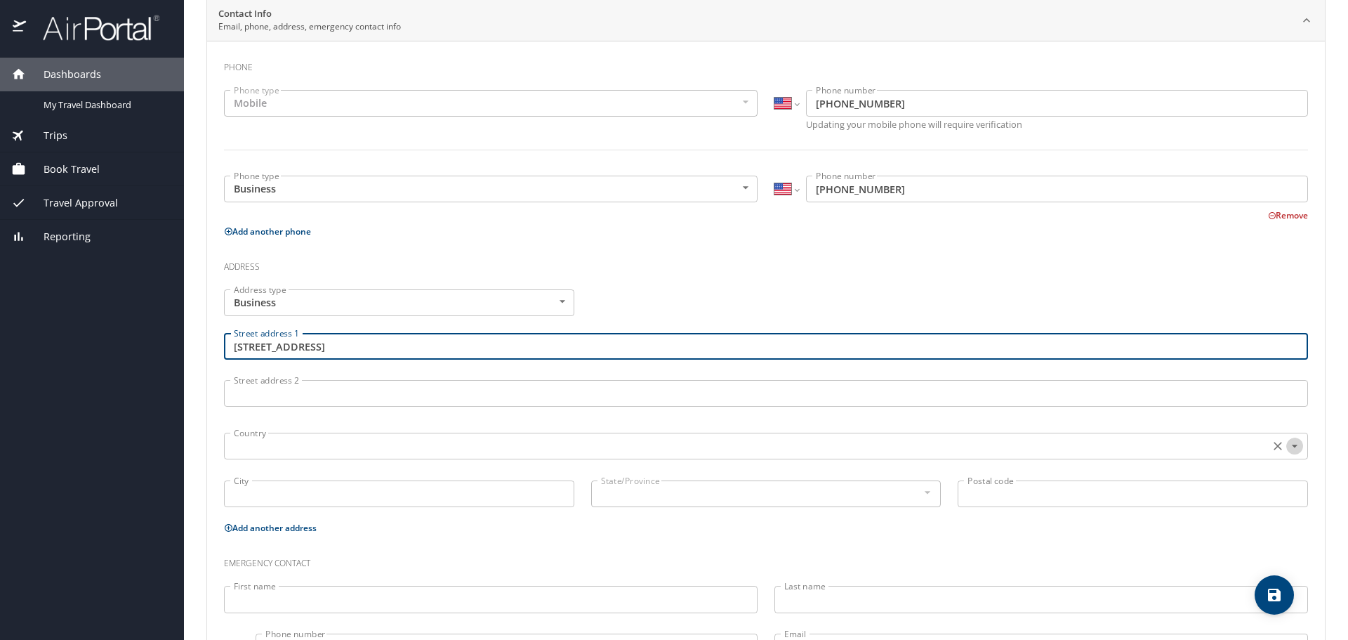
click at [1292, 446] on icon "Open" at bounding box center [1295, 446] width 6 height 3
type input "600 North St."
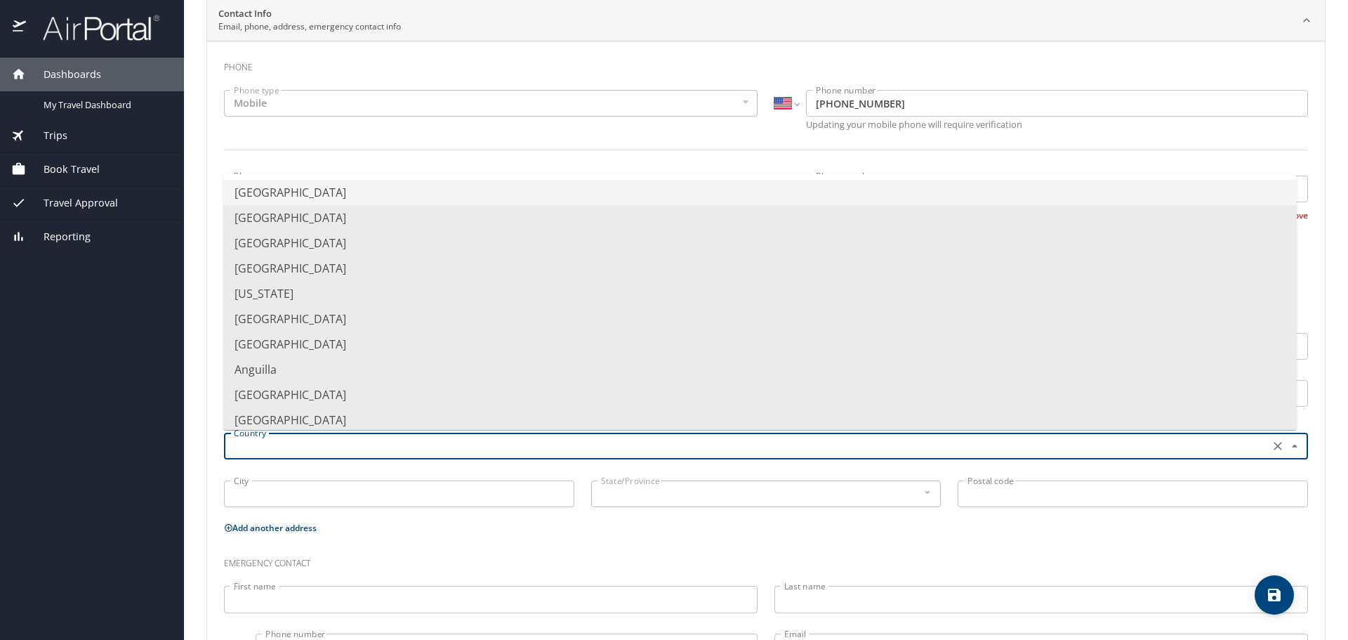
click at [329, 190] on li "United States of America" at bounding box center [759, 192] width 1073 height 25
type input "United States of America"
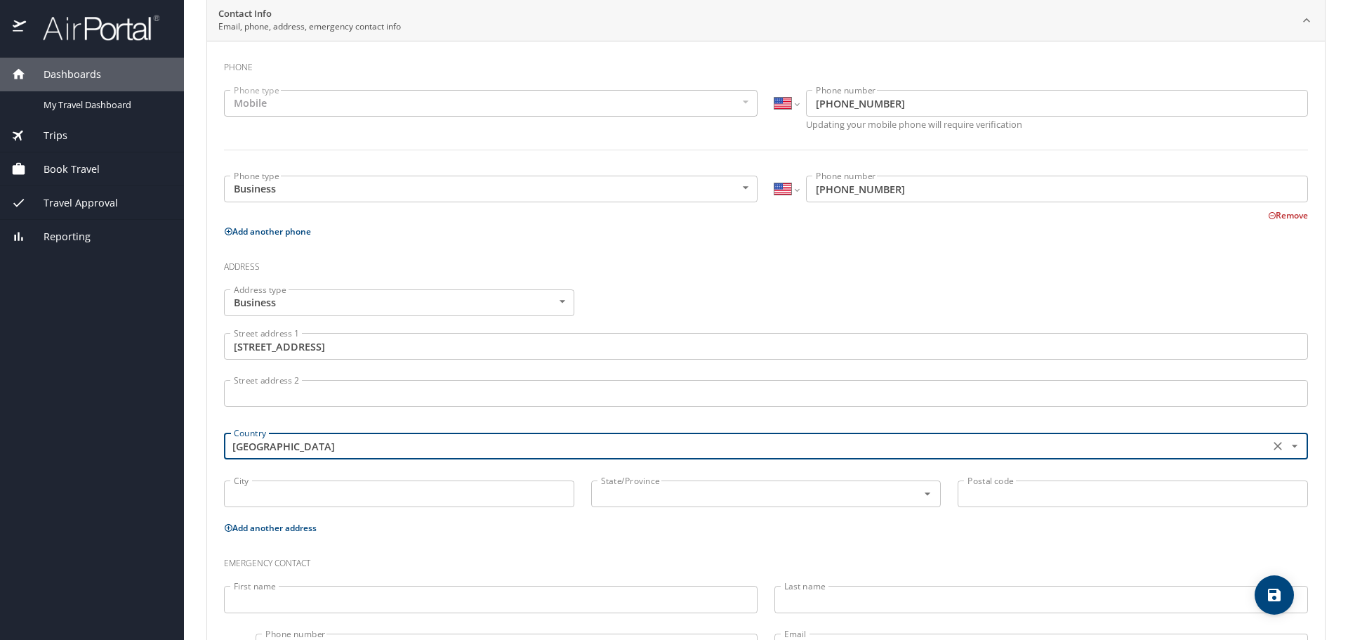
click at [275, 494] on input "City" at bounding box center [399, 493] width 350 height 27
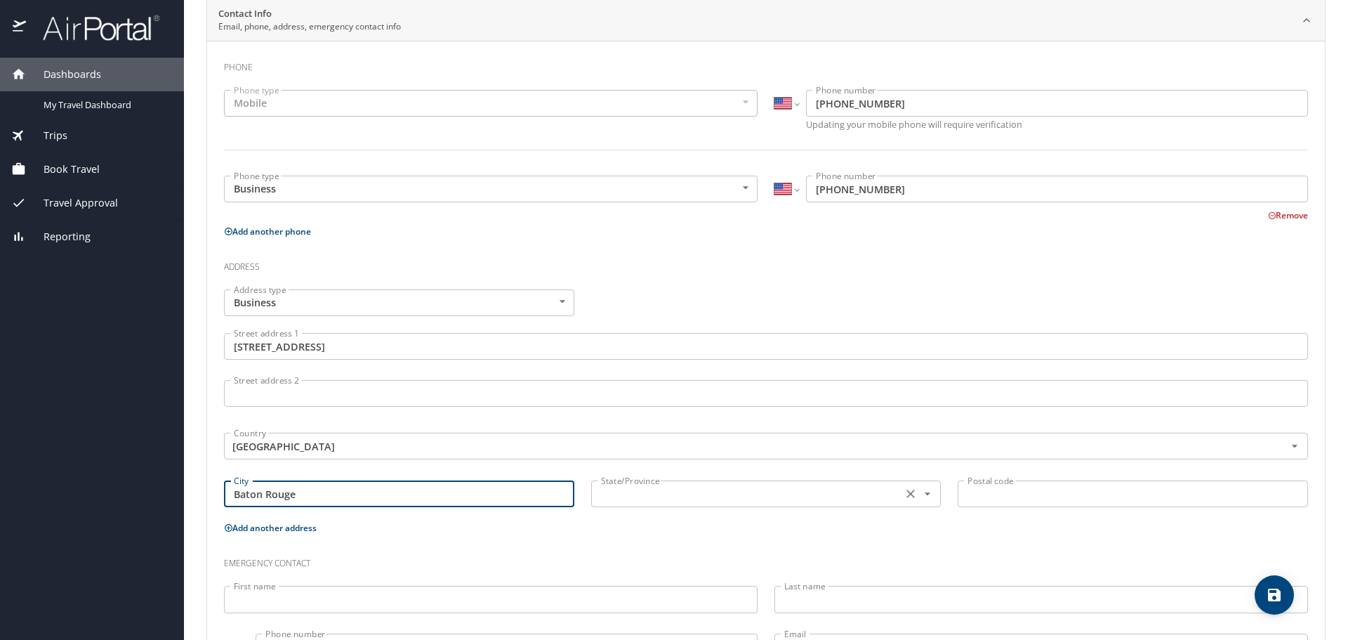
type input "Baton Rouge"
click at [673, 497] on input "text" at bounding box center [745, 493] width 300 height 18
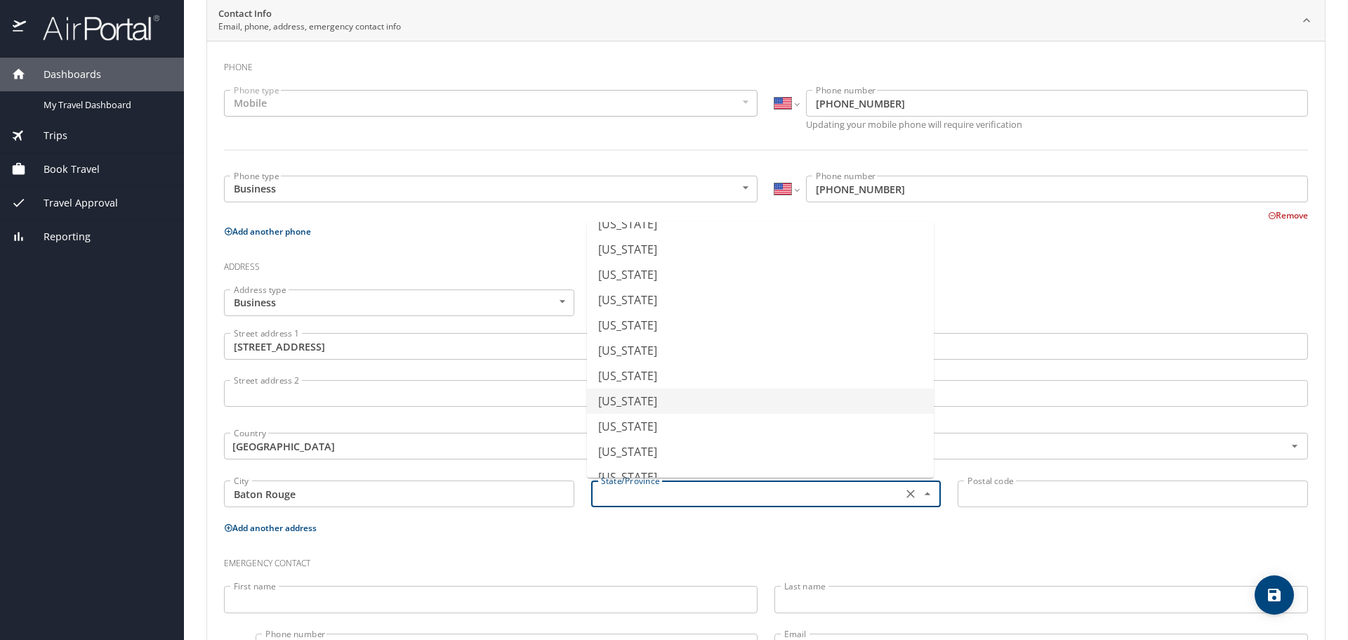
scroll to position [351, 0]
click at [640, 340] on li "Louisiana" at bounding box center [760, 343] width 347 height 25
type input "Louisiana"
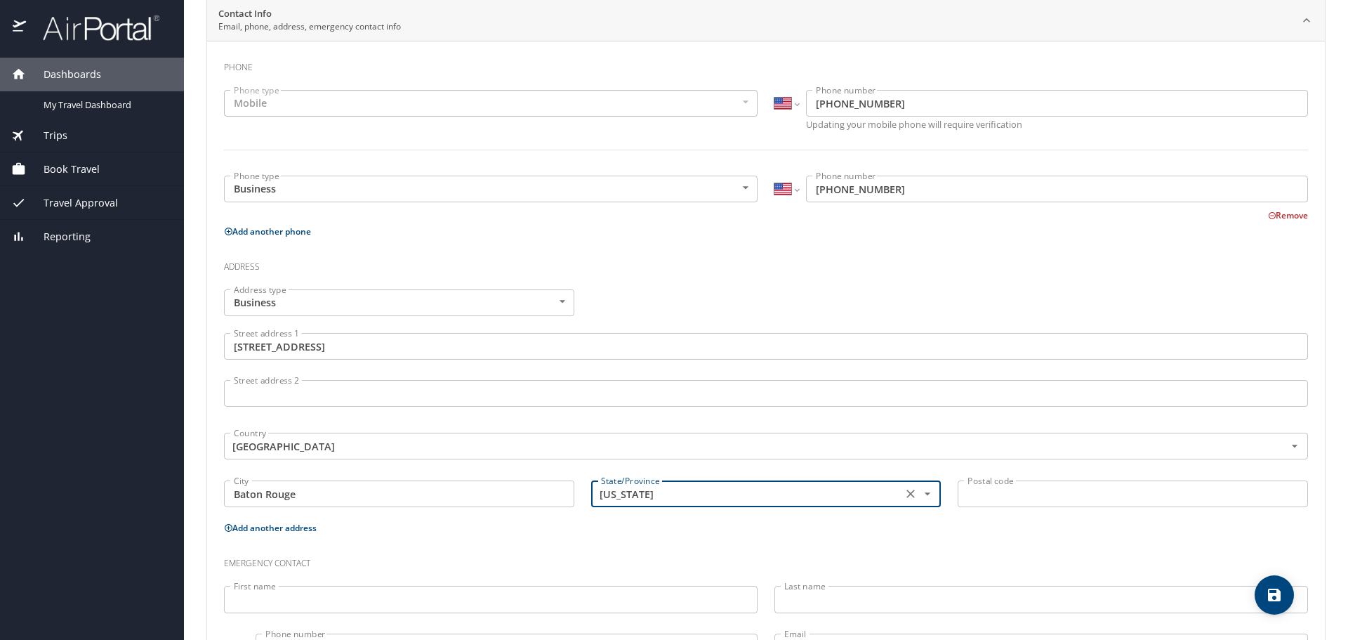
click at [1010, 498] on input "Postal code" at bounding box center [1133, 493] width 350 height 27
click at [976, 501] on input "Postal code" at bounding box center [1133, 493] width 350 height 27
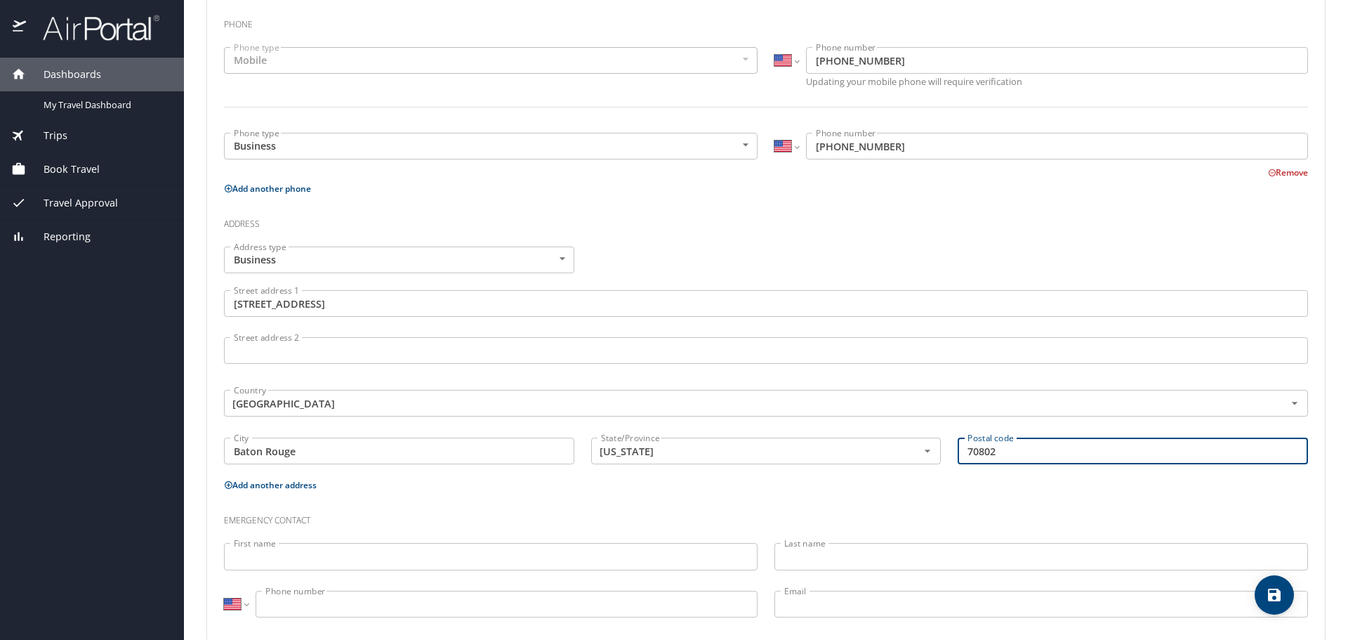
scroll to position [348, 0]
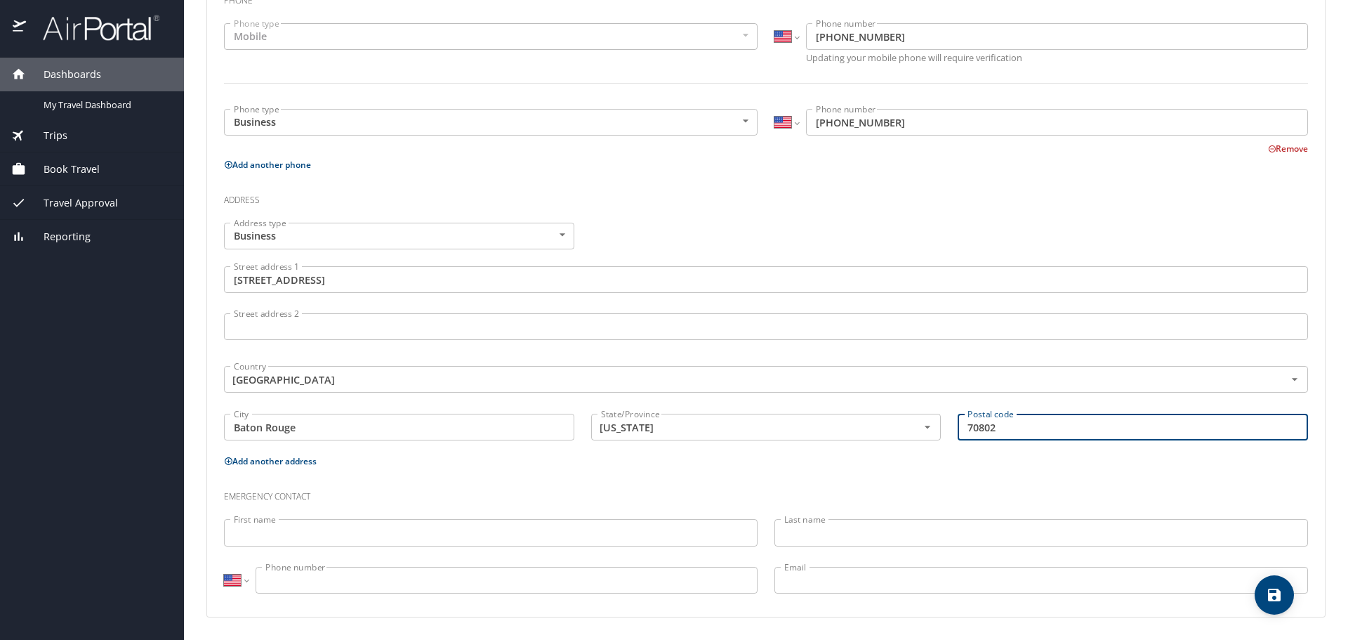
type input "70802"
click at [413, 470] on p "Add another address" at bounding box center [766, 461] width 1084 height 18
click at [300, 527] on input "First name" at bounding box center [491, 532] width 534 height 27
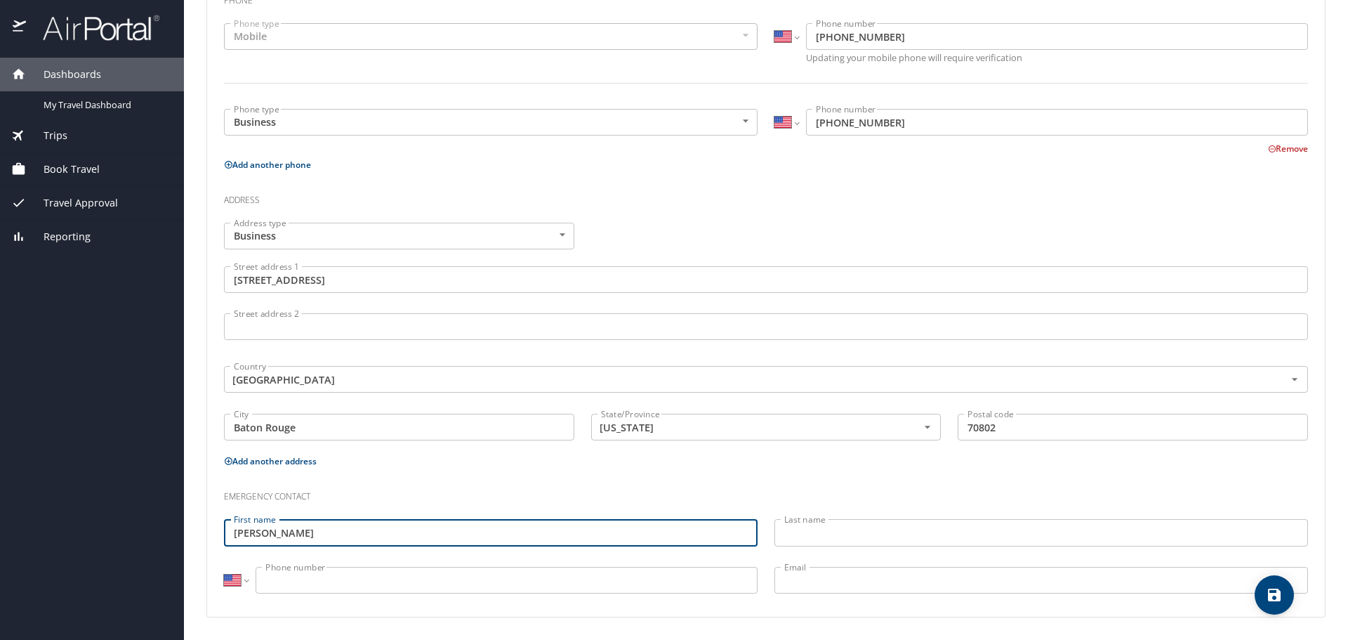
type input "Barbara"
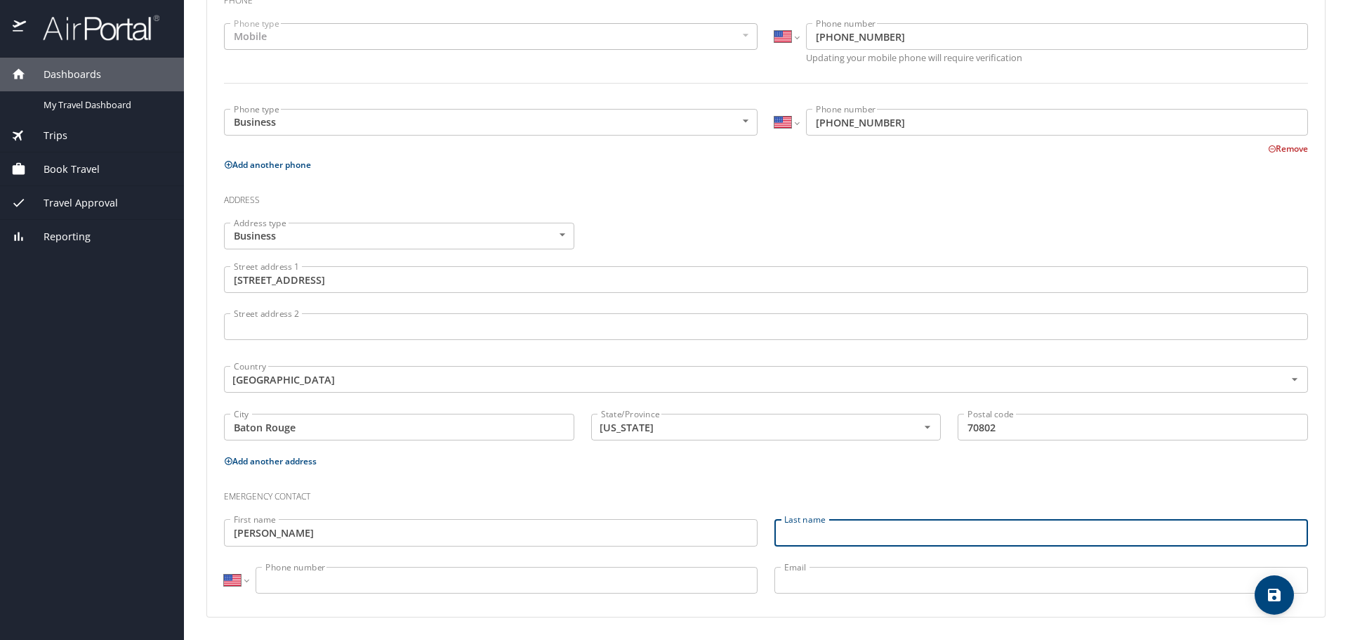
click at [841, 534] on input "Last name" at bounding box center [1041, 532] width 534 height 27
type input "[PERSON_NAME]"
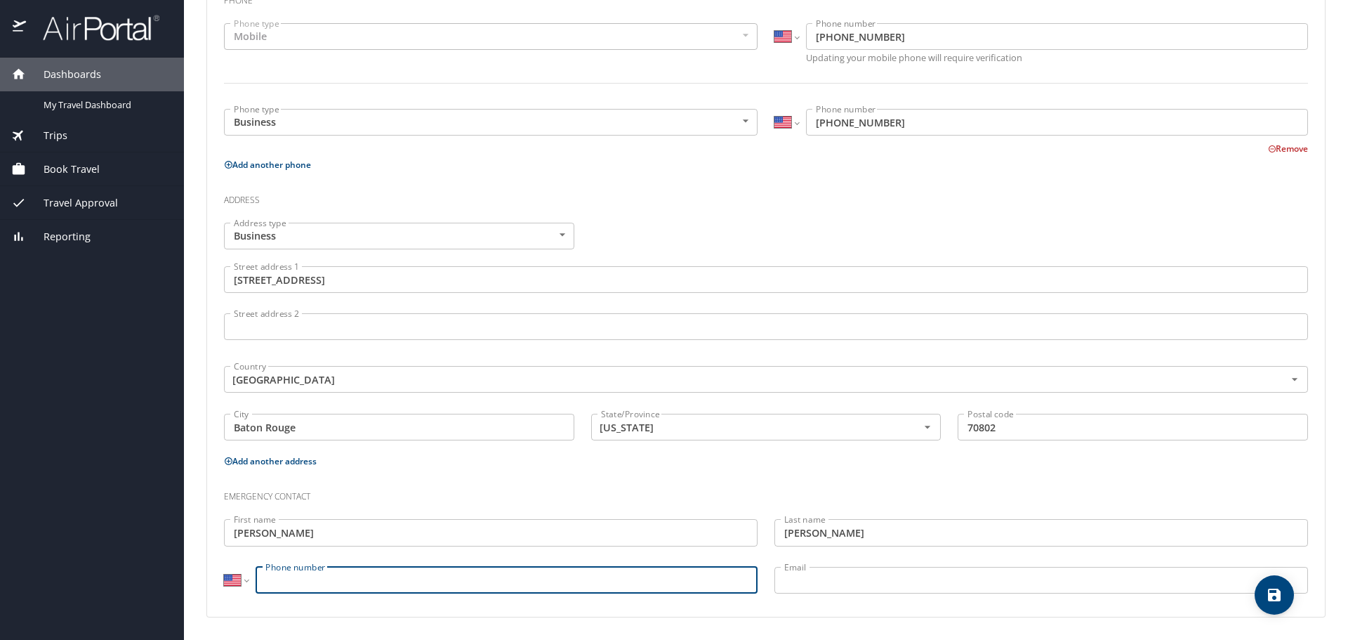
click at [272, 576] on input "Phone number" at bounding box center [507, 580] width 502 height 27
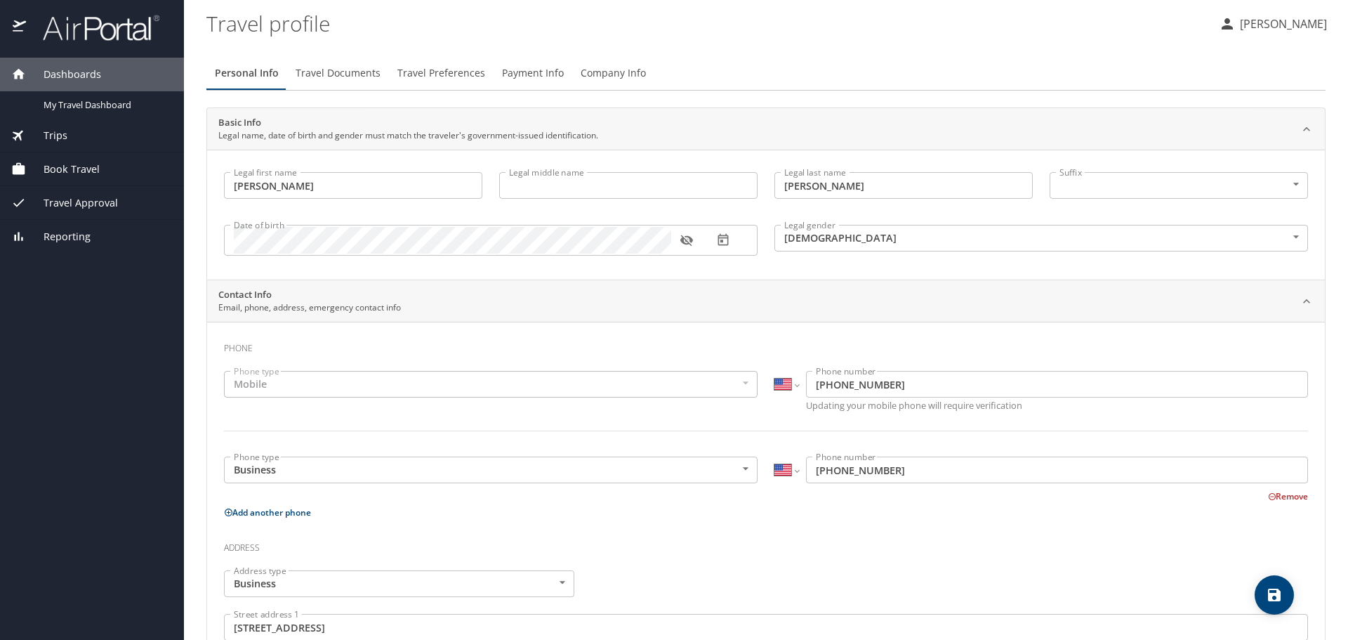
type input "[PHONE_NUMBER]"
click at [350, 73] on span "Travel Documents" at bounding box center [338, 74] width 85 height 18
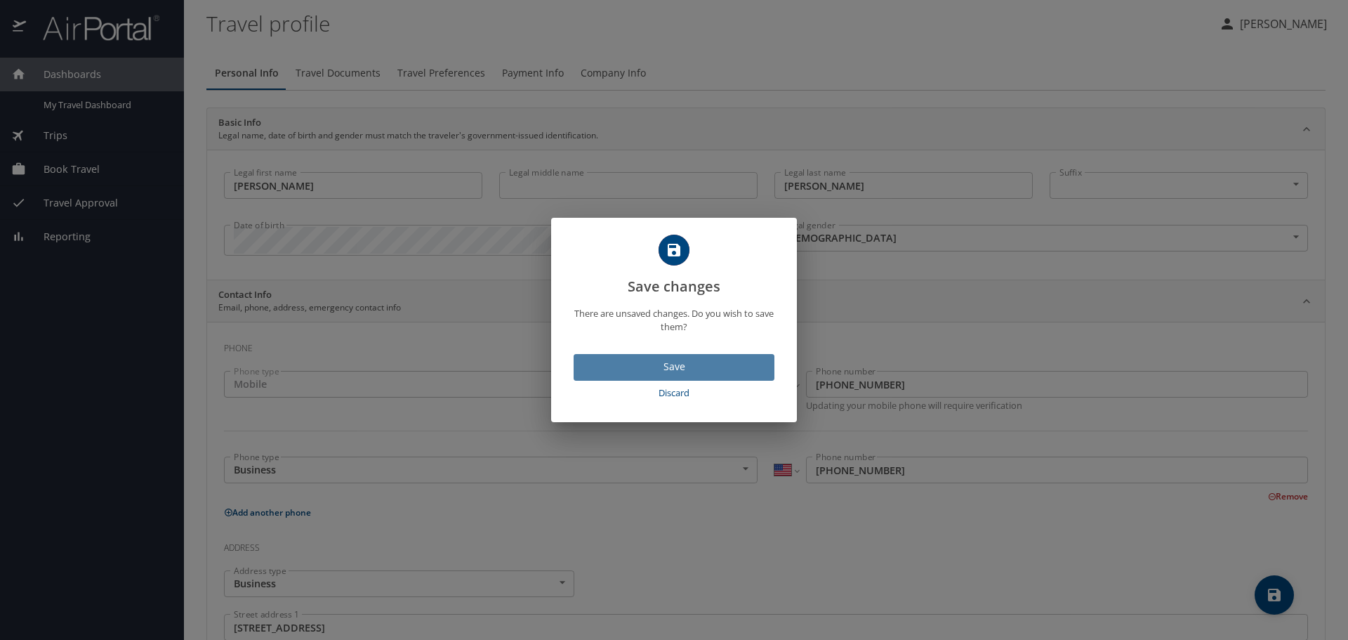
click at [668, 363] on span "Save" at bounding box center [674, 367] width 178 height 18
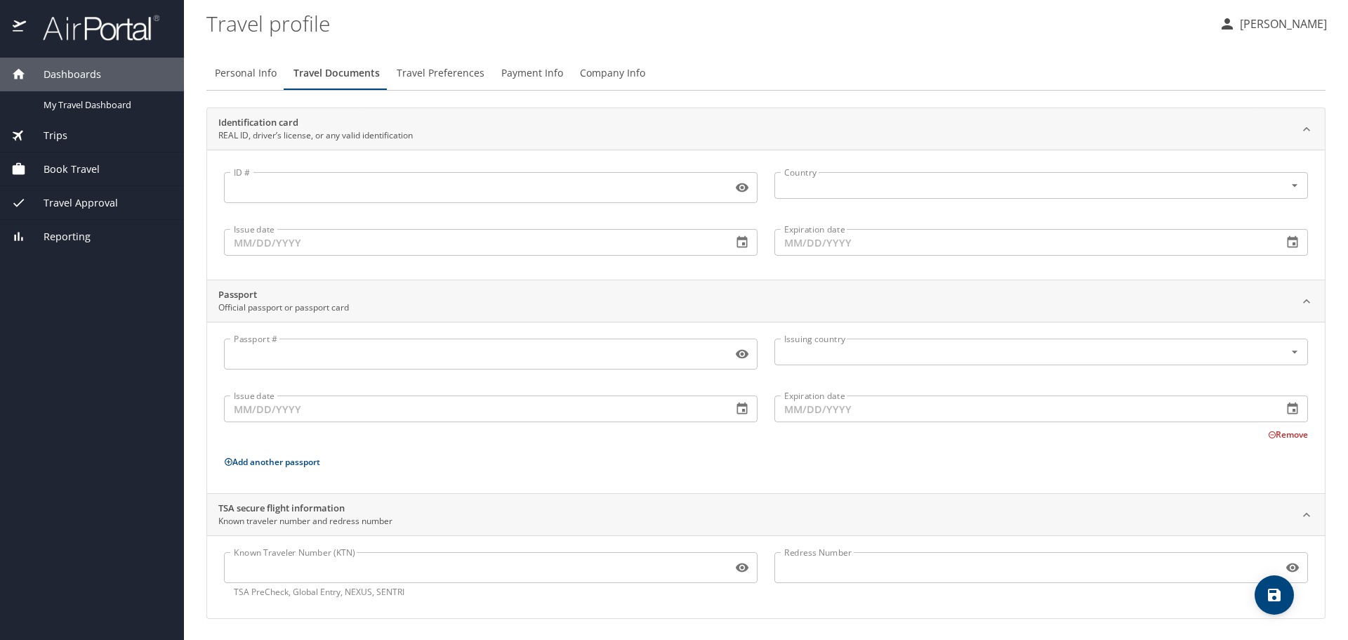
click at [454, 69] on span "Travel Preferences" at bounding box center [441, 74] width 88 height 18
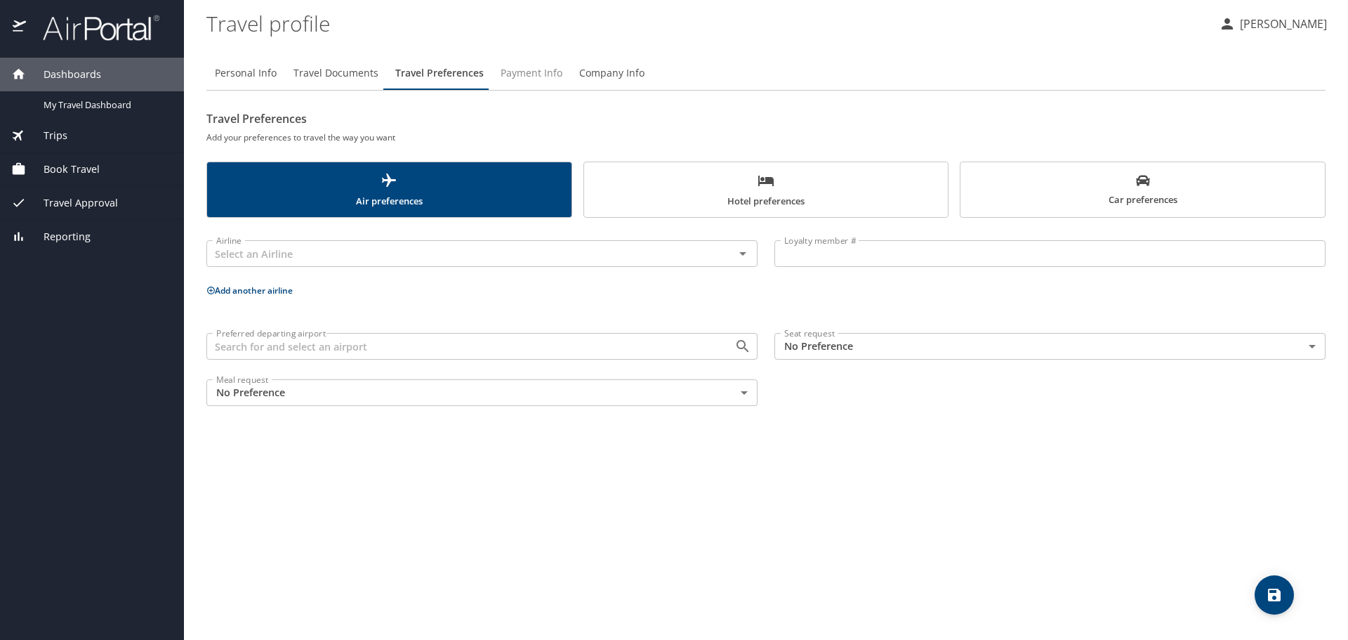
click at [520, 68] on span "Payment Info" at bounding box center [532, 74] width 62 height 18
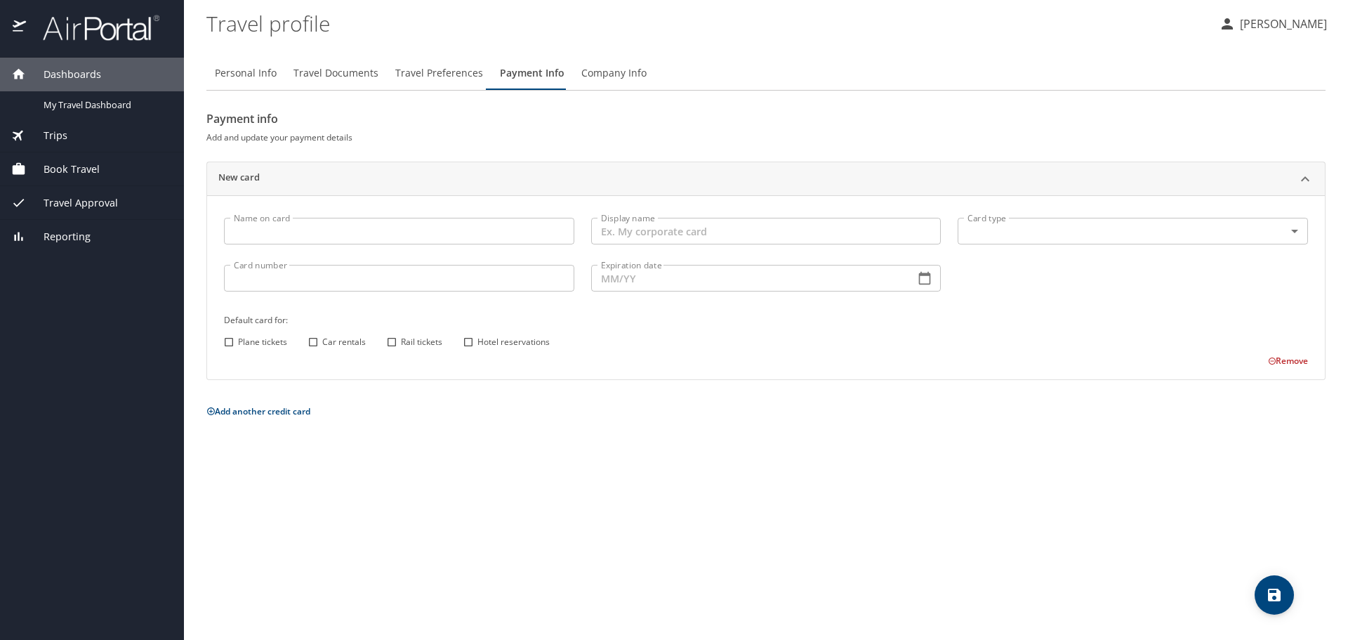
click at [605, 69] on span "Company Info" at bounding box center [613, 74] width 65 height 18
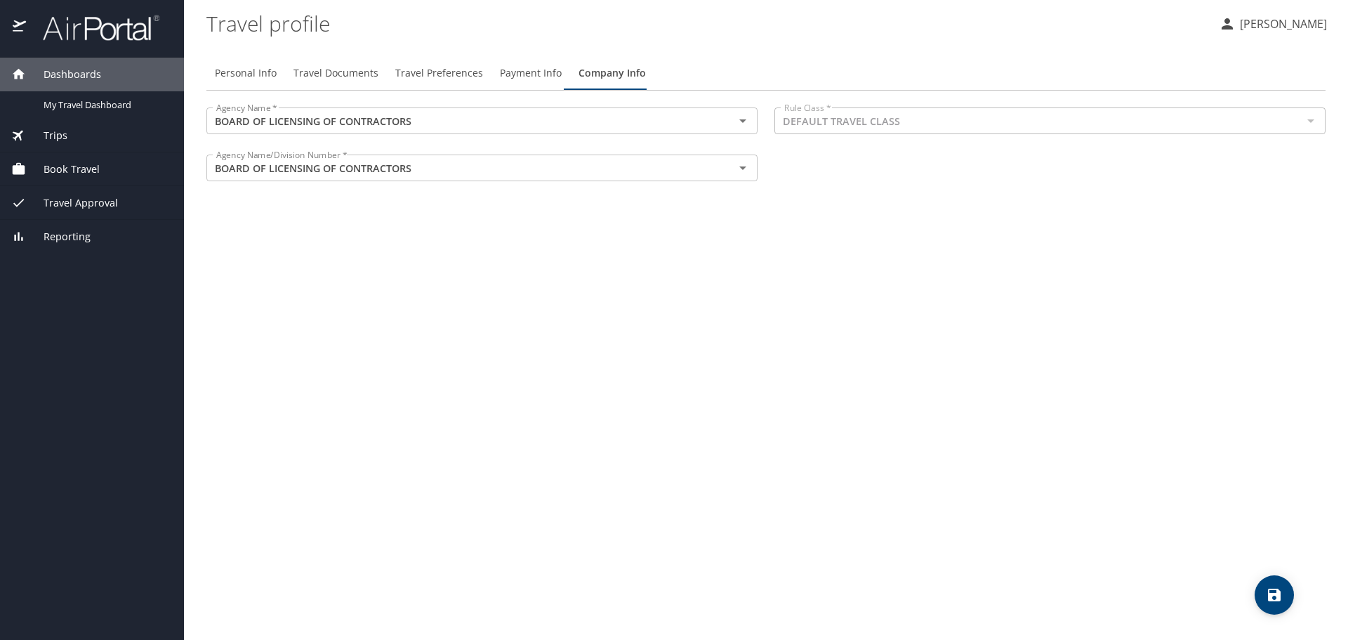
click at [239, 72] on span "Personal Info" at bounding box center [246, 74] width 62 height 18
select select "US"
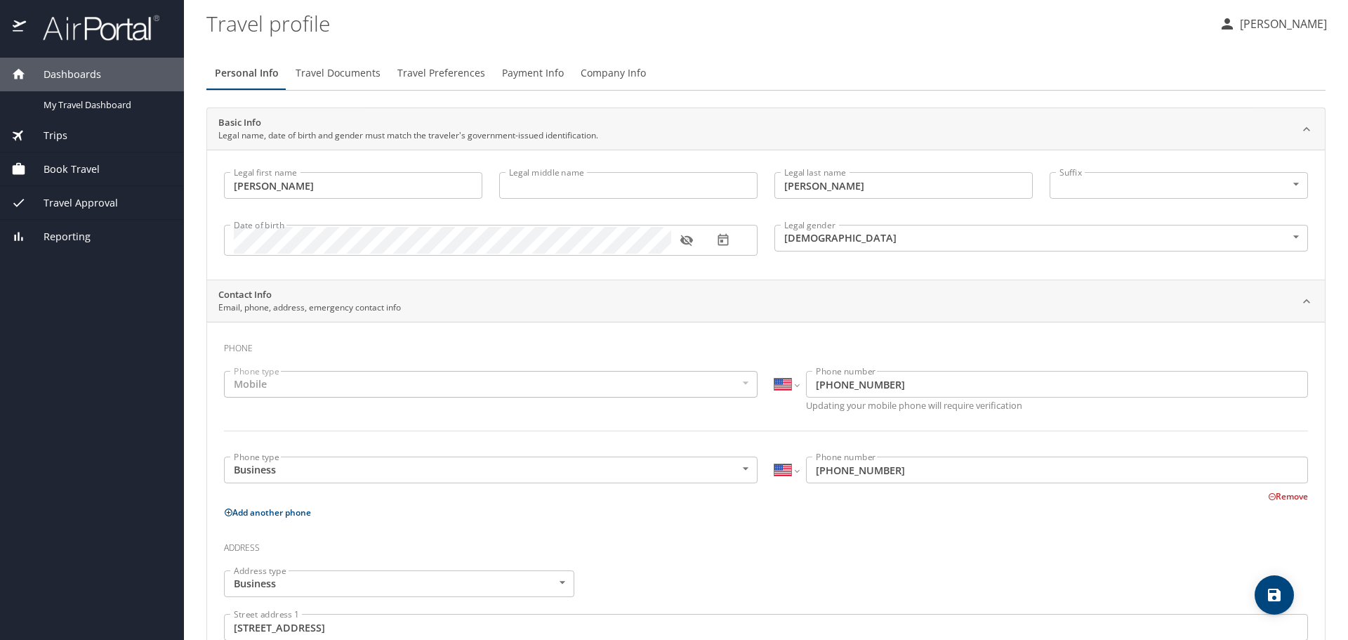
click at [53, 130] on span "Trips" at bounding box center [46, 135] width 41 height 15
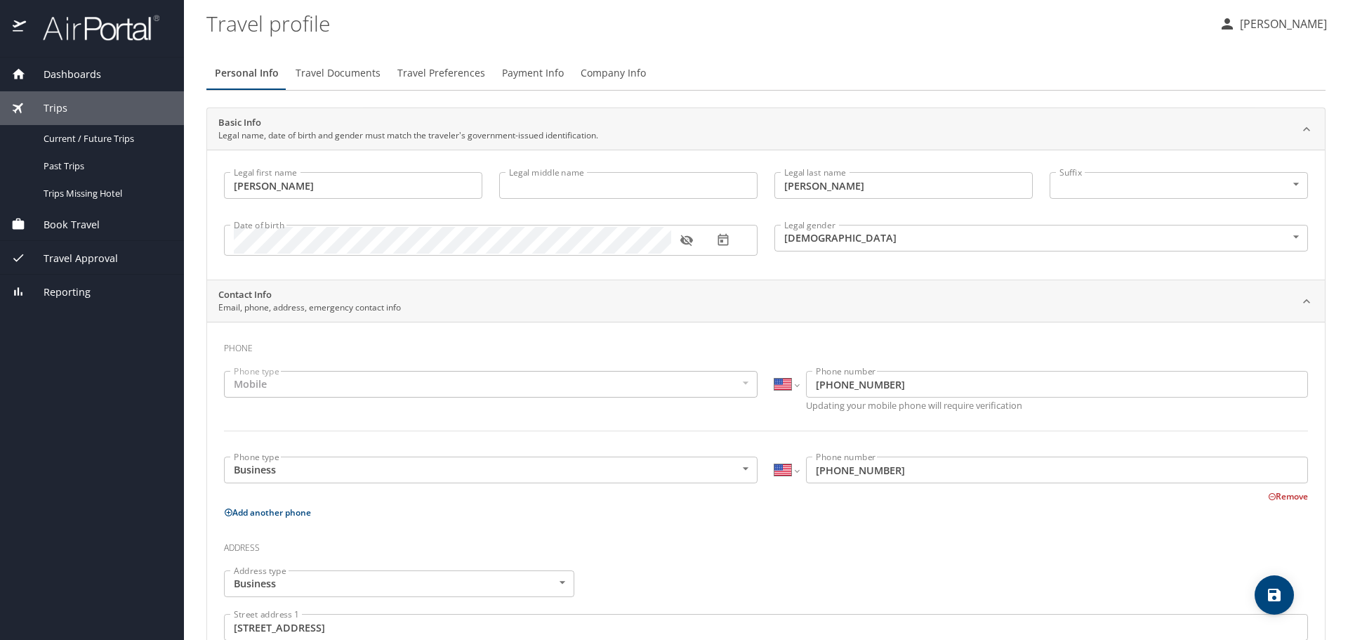
click at [56, 224] on span "Book Travel" at bounding box center [63, 224] width 74 height 15
